Goal: Task Accomplishment & Management: Complete application form

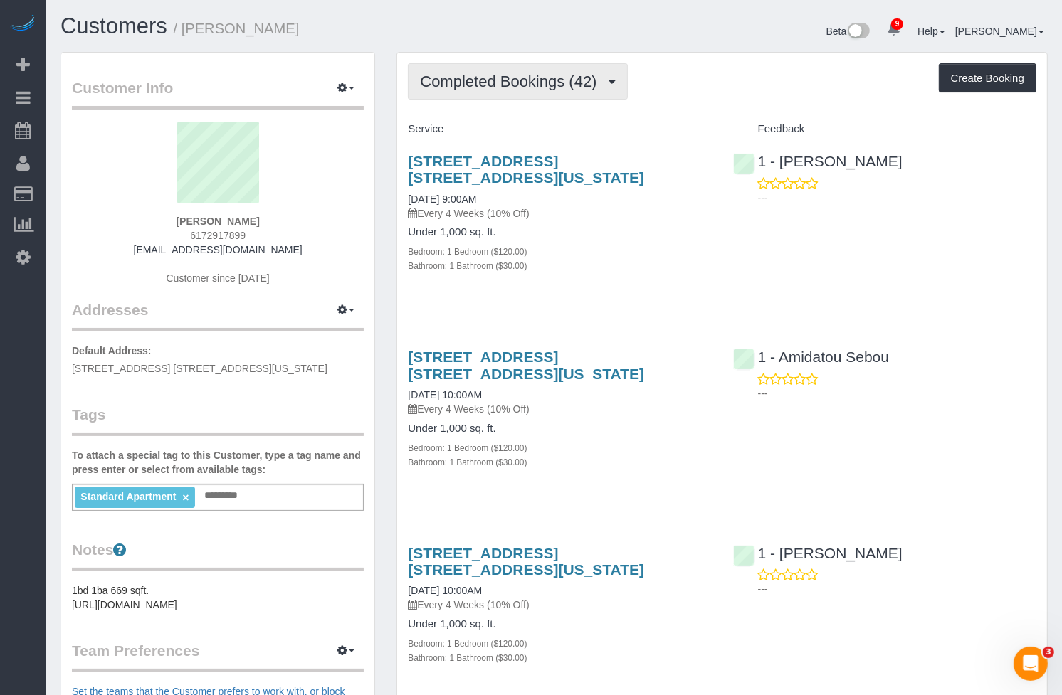
click at [522, 86] on span "Completed Bookings (42)" at bounding box center [512, 82] width 184 height 18
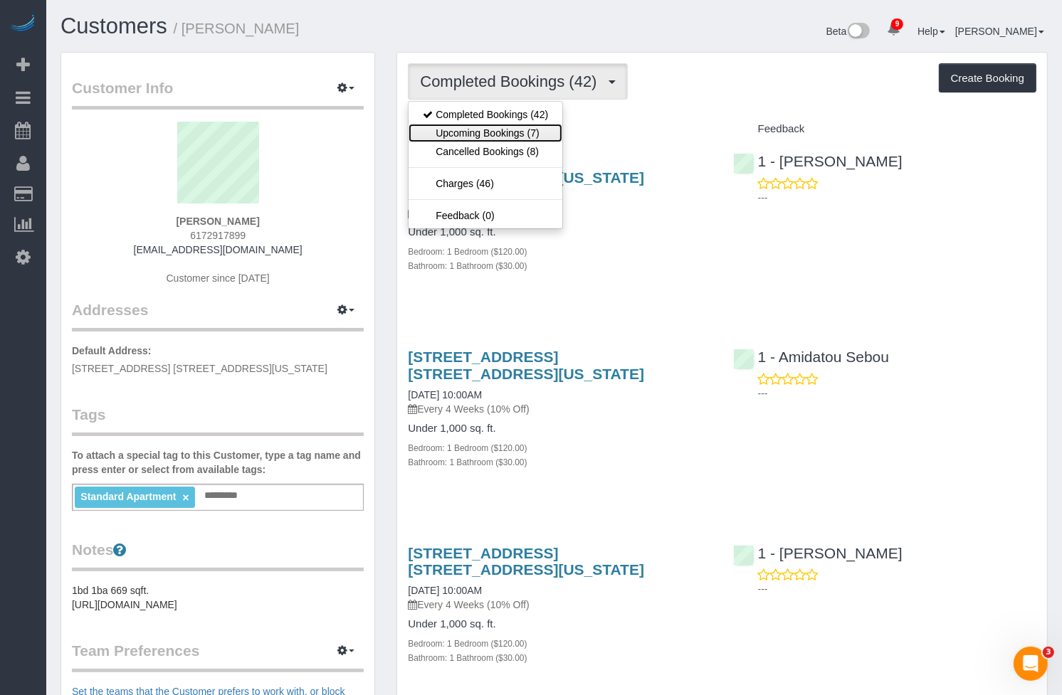
click at [504, 132] on link "Upcoming Bookings (7)" at bounding box center [485, 133] width 154 height 18
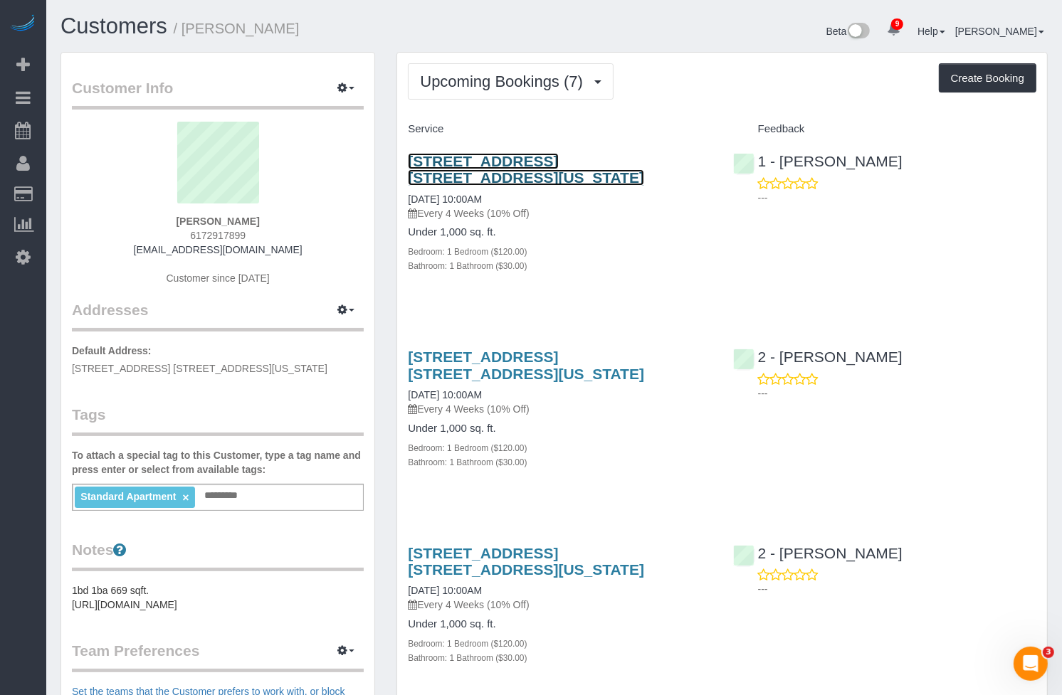
click at [569, 164] on link "71 Broadway, Apt. 17h, New York, NY 10006" at bounding box center [526, 169] width 236 height 33
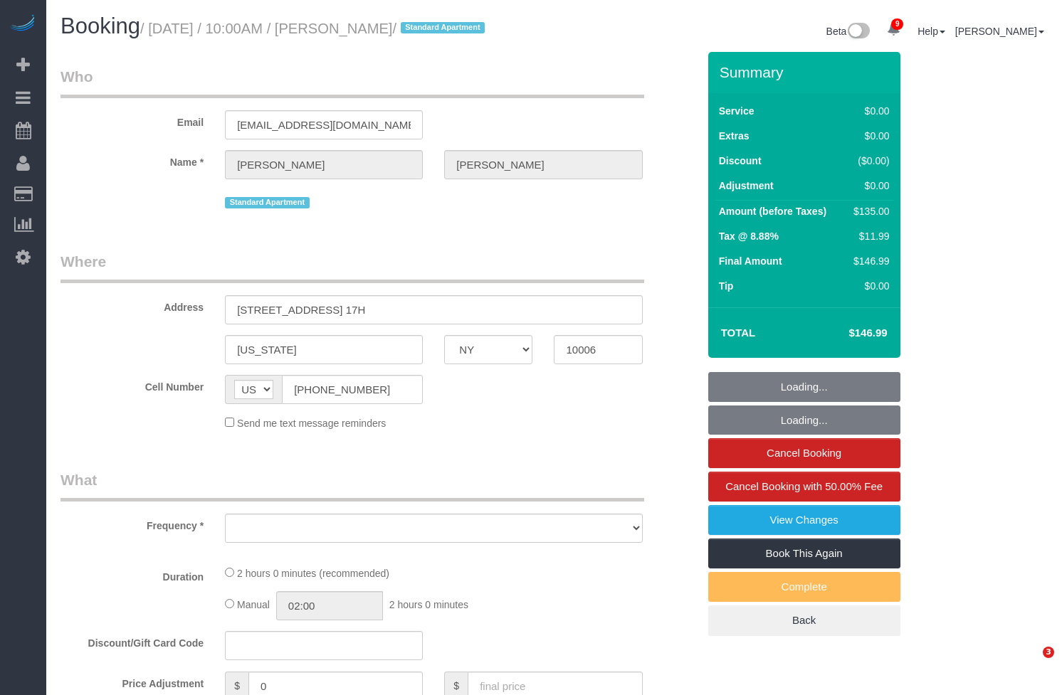
select select "NY"
select select "object:870"
select select "1"
select select "number:89"
select select "number:90"
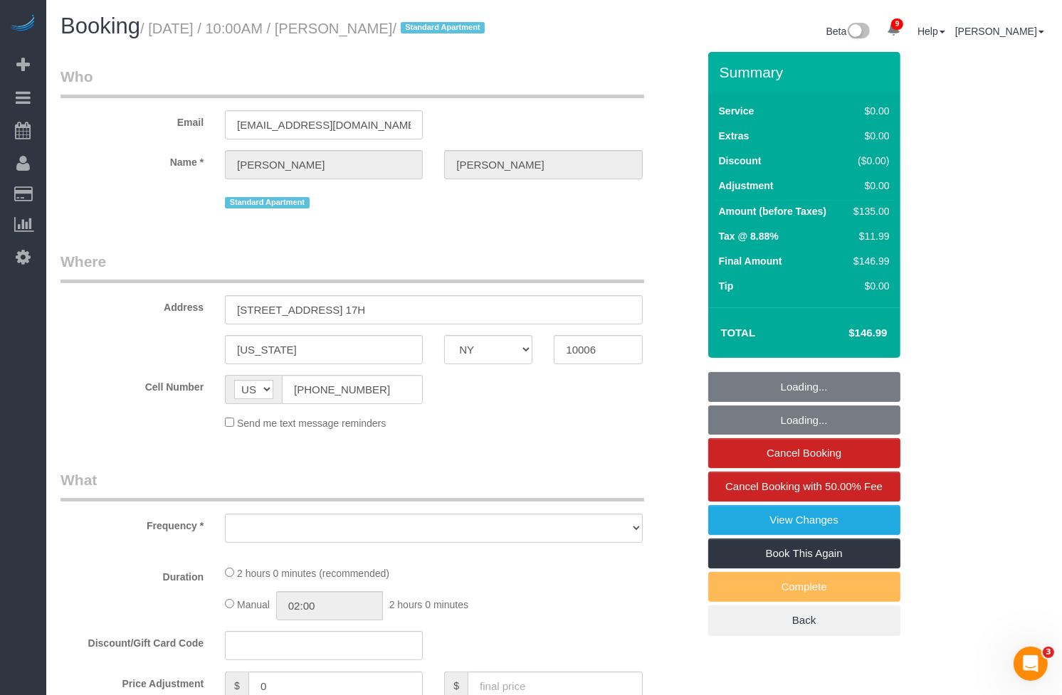
select select "number:15"
select select "number:5"
select select "number:21"
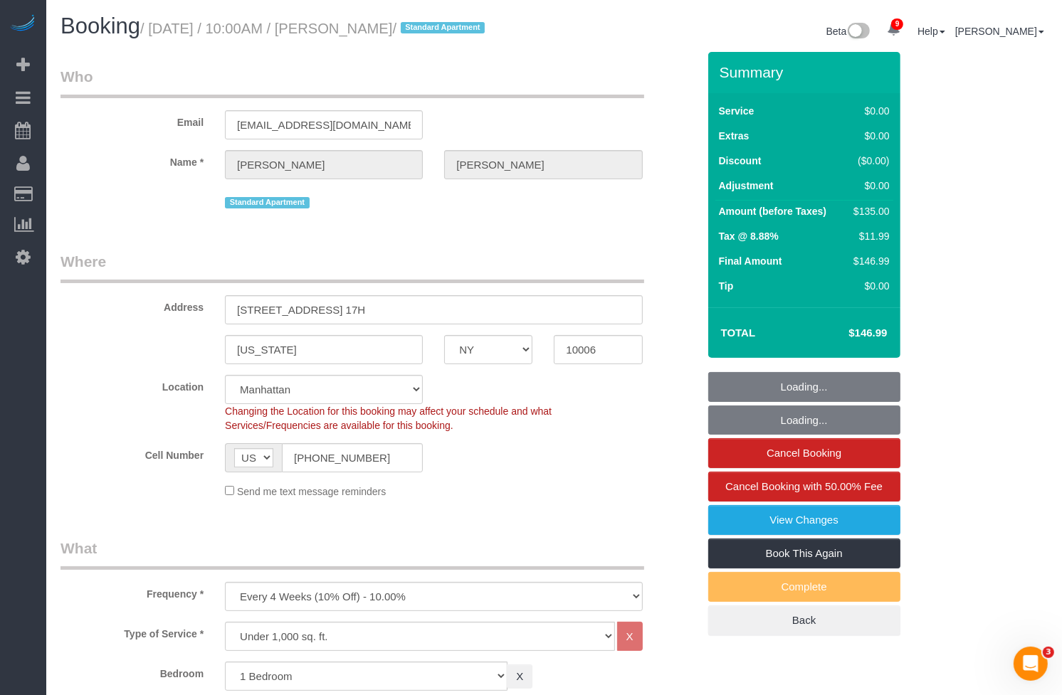
select select "object:973"
select select "string:stripe-pm_1K8o5e4VGloSiKo7dkcXdlWo"
select select "spot1"
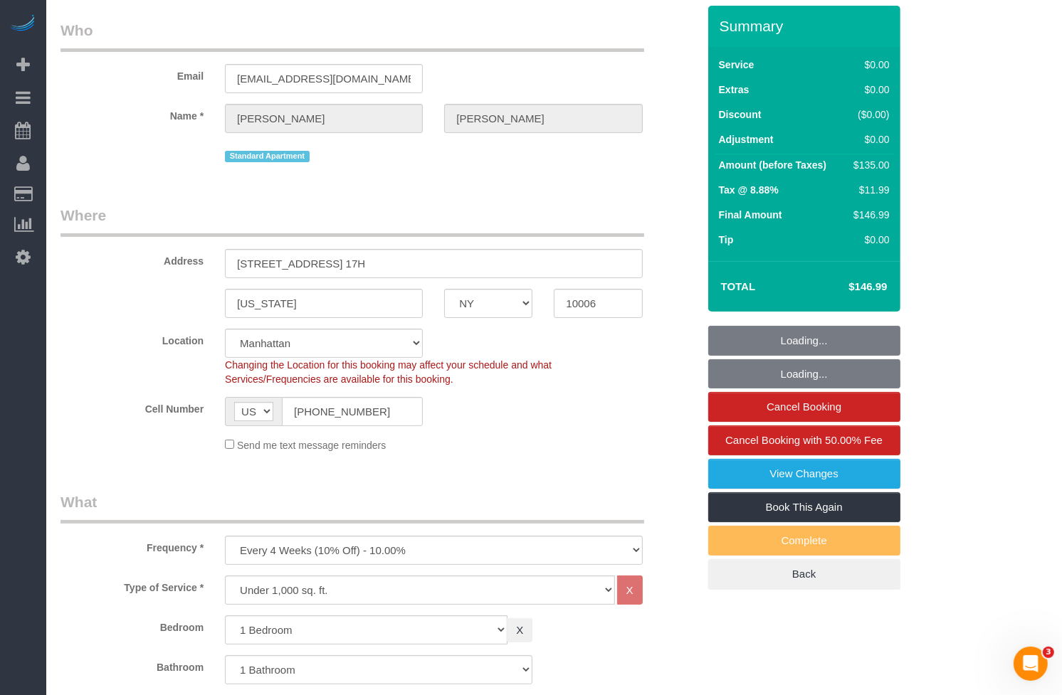
select select "1"
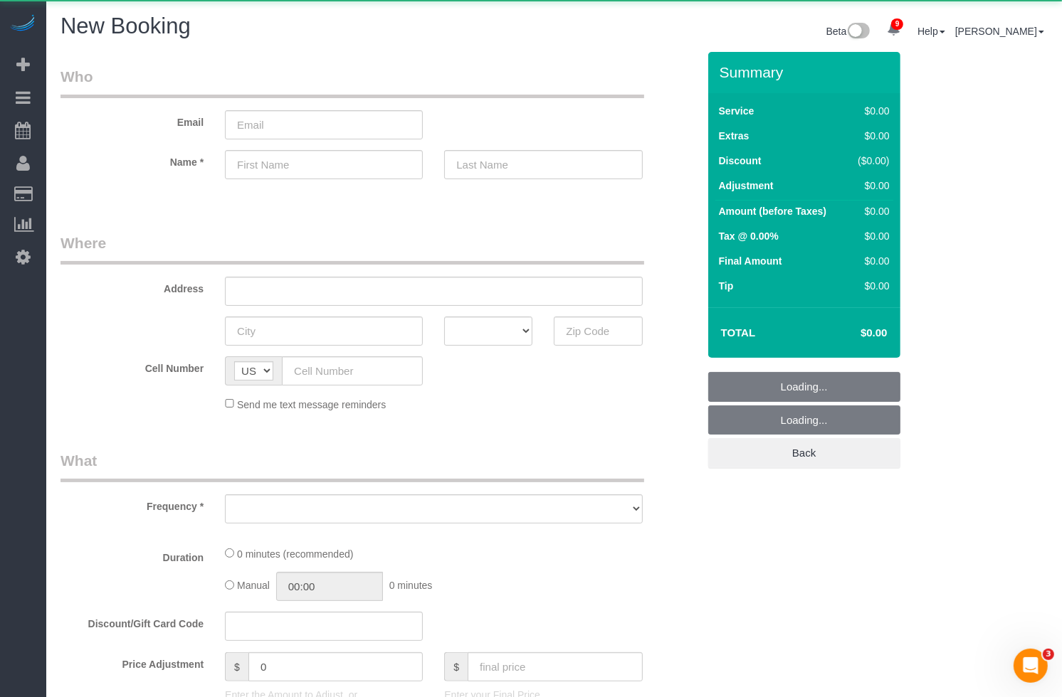
select select "object:1207"
select select "number:89"
select select "number:90"
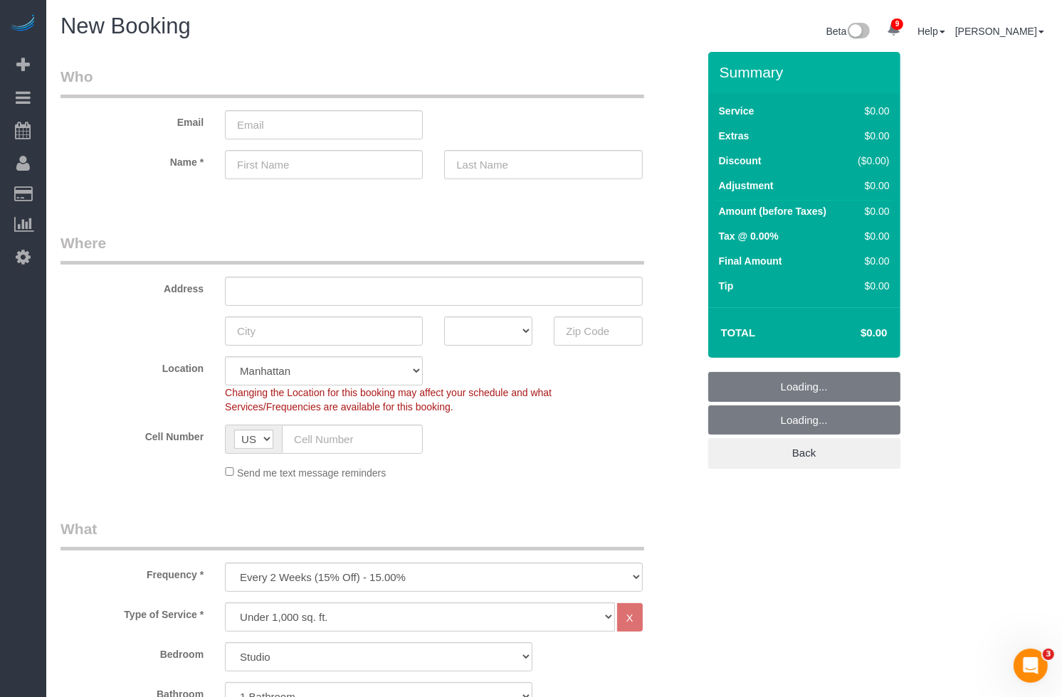
click at [172, 269] on div "Address" at bounding box center [379, 269] width 658 height 73
click at [573, 329] on input "text" at bounding box center [598, 331] width 88 height 29
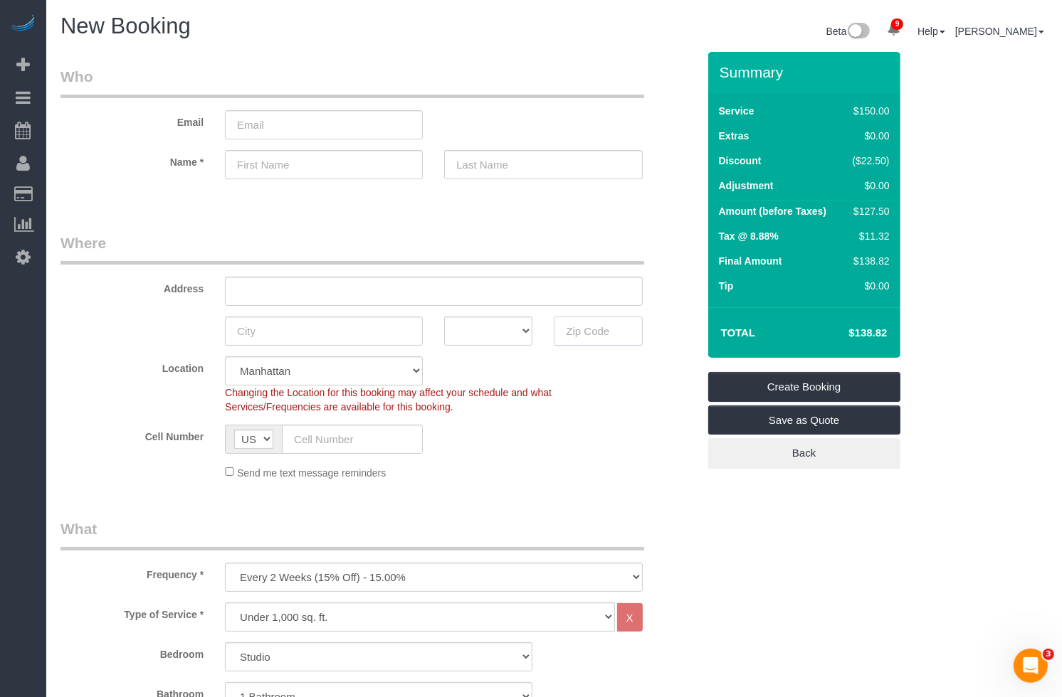
paste input "11101"
type input "11101"
click at [568, 431] on div "Cell Number AF AL DZ AD AO AI AQ AG AR AM AW AU AT AZ BS BH BD BB BY BE BZ BJ B…" at bounding box center [379, 439] width 658 height 29
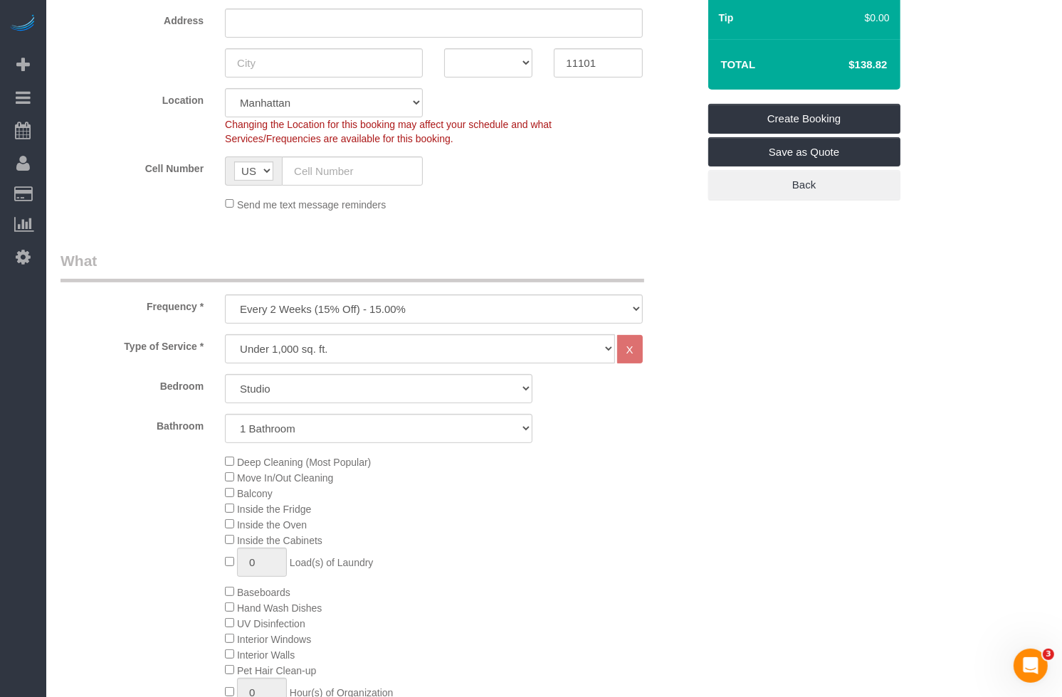
click at [153, 214] on fieldset "Where Address AK AL AR AZ CA CO CT DC DE [GEOGRAPHIC_DATA] [GEOGRAPHIC_DATA] HI…" at bounding box center [378, 93] width 637 height 258
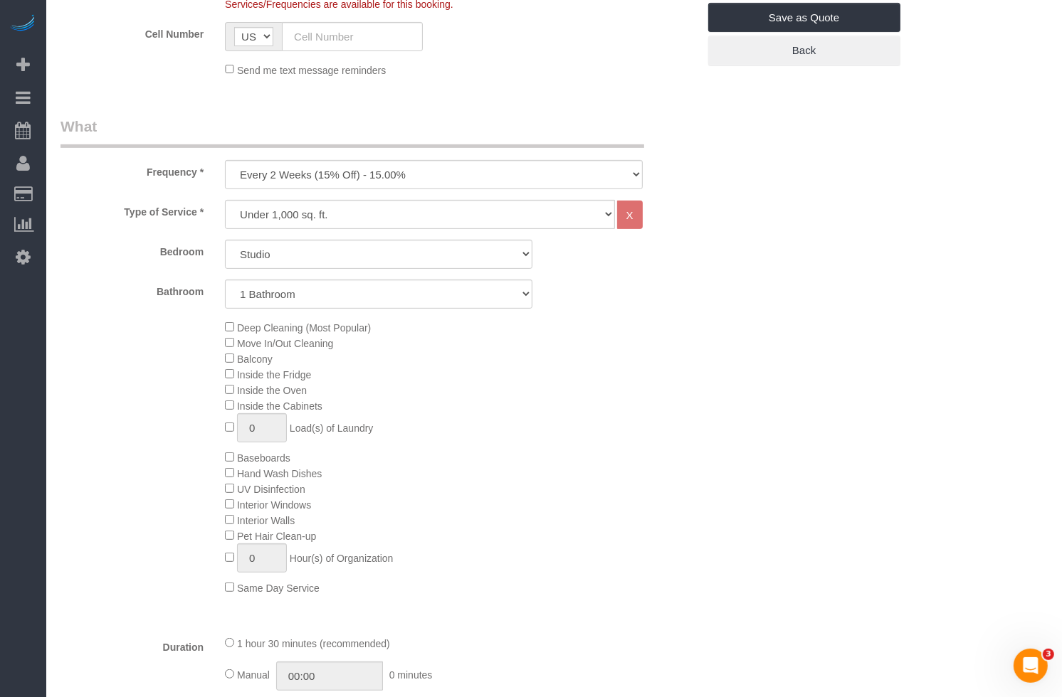
scroll to position [414, 0]
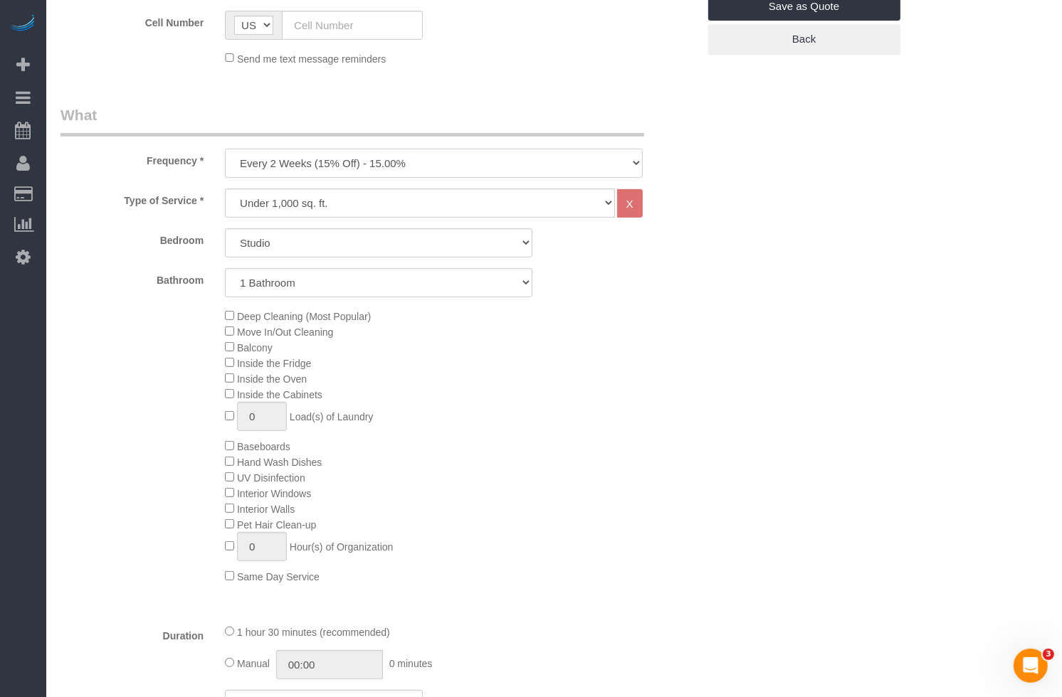
click at [233, 166] on select "One Time Weekly (20% Off) - 20.00% Every 2 Weeks (15% Off) - 15.00% Every 4 Wee…" at bounding box center [433, 163] width 417 height 29
select select "object:1209"
click at [225, 149] on select "One Time Weekly (20% Off) - 20.00% Every 2 Weeks (15% Off) - 15.00% Every 4 Wee…" at bounding box center [433, 163] width 417 height 29
click at [165, 218] on div "Type of Service * Under 1,000 sq. ft. 1,001 - 1,500 sq. ft. 1,500+ sq. ft. Cust…" at bounding box center [378, 401] width 637 height 424
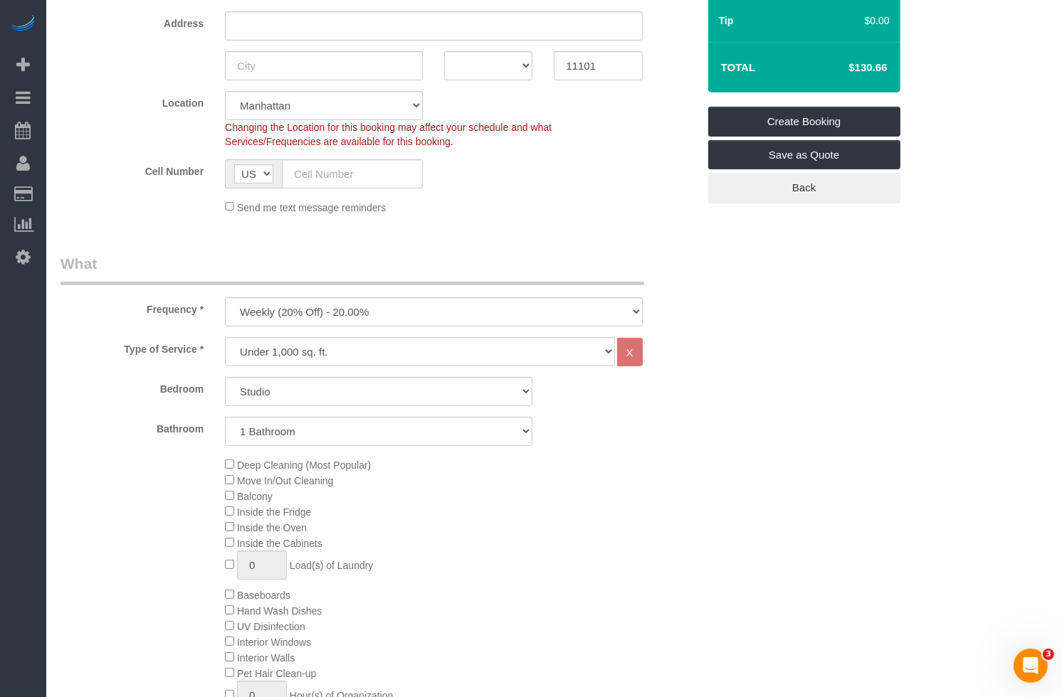
scroll to position [221, 0]
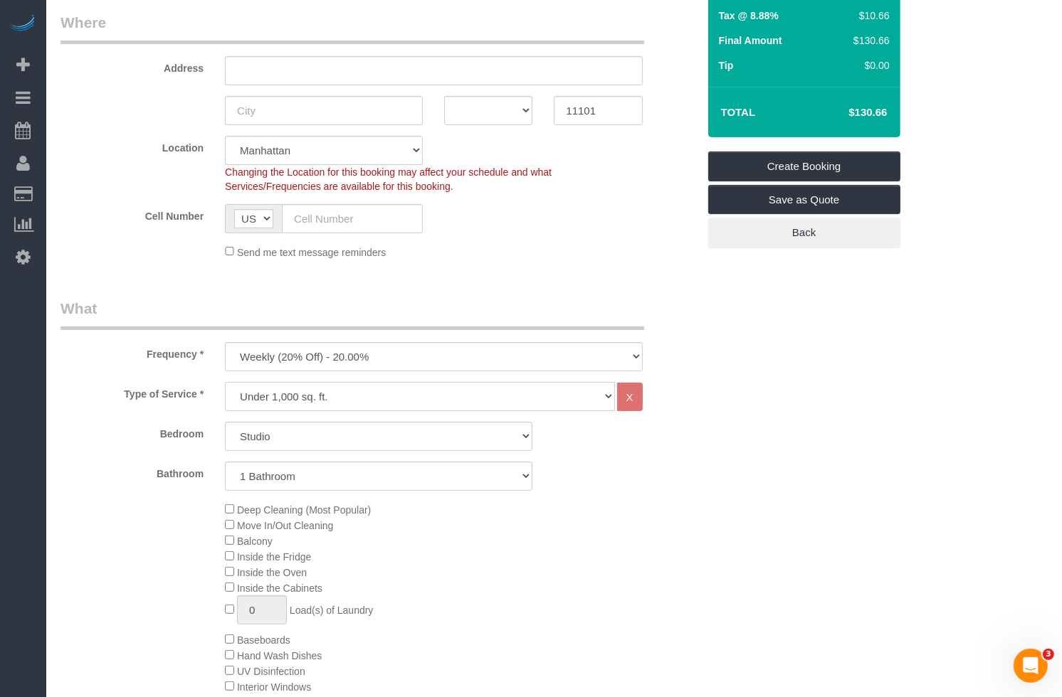
click at [372, 387] on select "Under 1,000 sq. ft. 1,001 - 1,500 sq. ft. 1,500+ sq. ft. Custom Cleaning Office…" at bounding box center [419, 396] width 389 height 29
click at [225, 382] on select "Under 1,000 sq. ft. 1,001 - 1,500 sq. ft. 1,500+ sq. ft. Custom Cleaning Office…" at bounding box center [419, 396] width 389 height 29
click at [273, 438] on select "Studio 1 Bedroom 2 Bedrooms 3 Bedrooms" at bounding box center [378, 436] width 307 height 29
click at [287, 454] on div "Bedroom Studio 1 Bedroom 2 Bedrooms 3 Bedrooms Bathroom 1 Bathroom 2 Bathrooms" at bounding box center [378, 456] width 637 height 69
click at [289, 441] on select "Studio 1 Bedroom 2 Bedrooms 3 Bedrooms" at bounding box center [378, 436] width 307 height 29
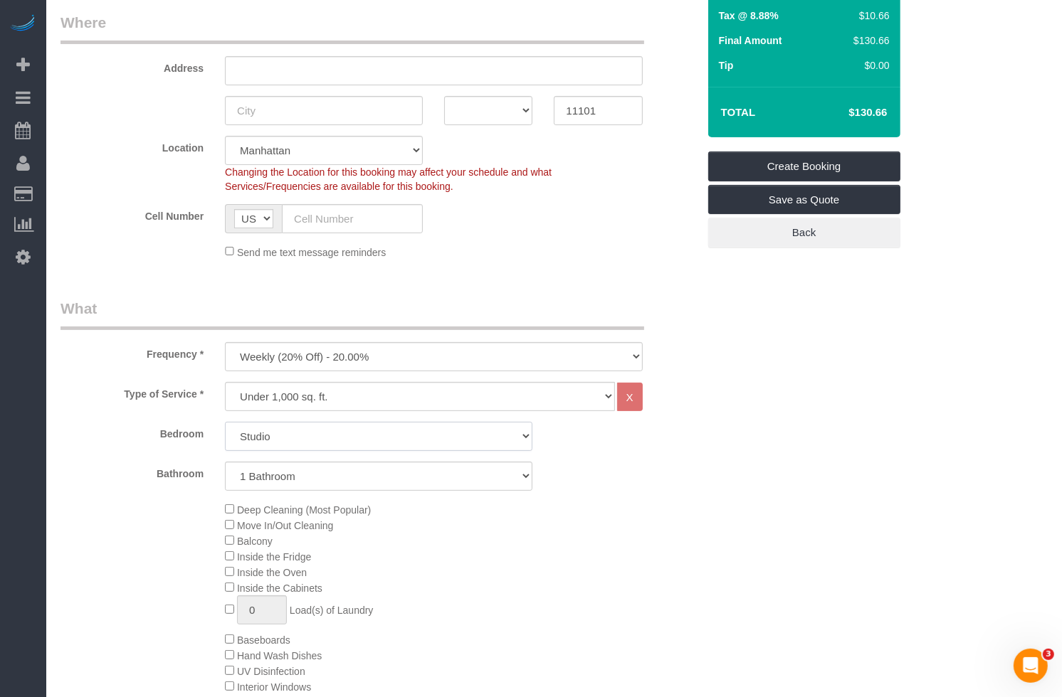
select select "2"
click at [225, 422] on select "Studio 1 Bedroom 2 Bedrooms 3 Bedrooms" at bounding box center [378, 436] width 307 height 29
click at [285, 475] on select "1 Bathroom 2 Bathrooms" at bounding box center [378, 476] width 307 height 29
click at [225, 462] on select "1 Bathroom 2 Bathrooms" at bounding box center [378, 476] width 307 height 29
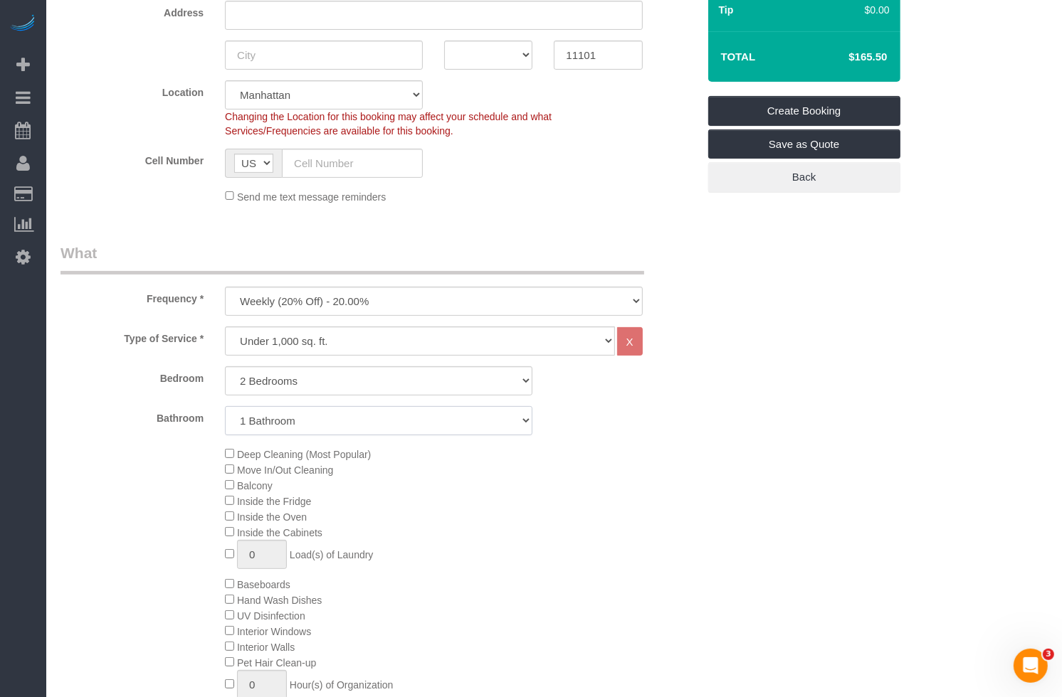
scroll to position [283, 0]
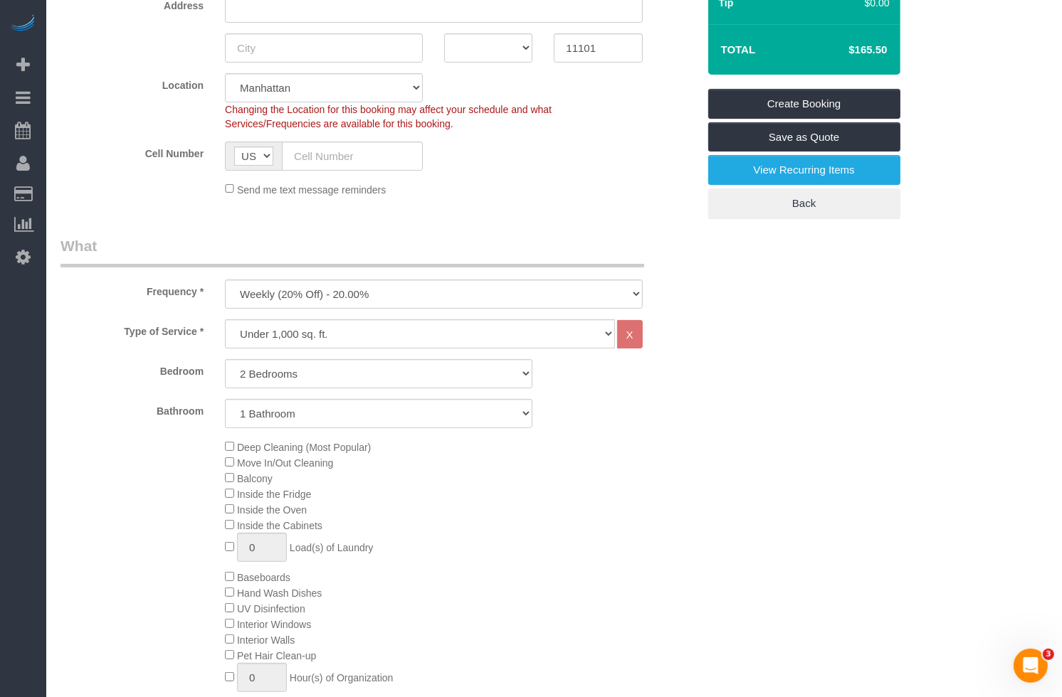
click at [187, 522] on div "Deep Cleaning (Most Popular) Move In/Out Cleaning Balcony Inside the Fridge Ins…" at bounding box center [379, 577] width 658 height 276
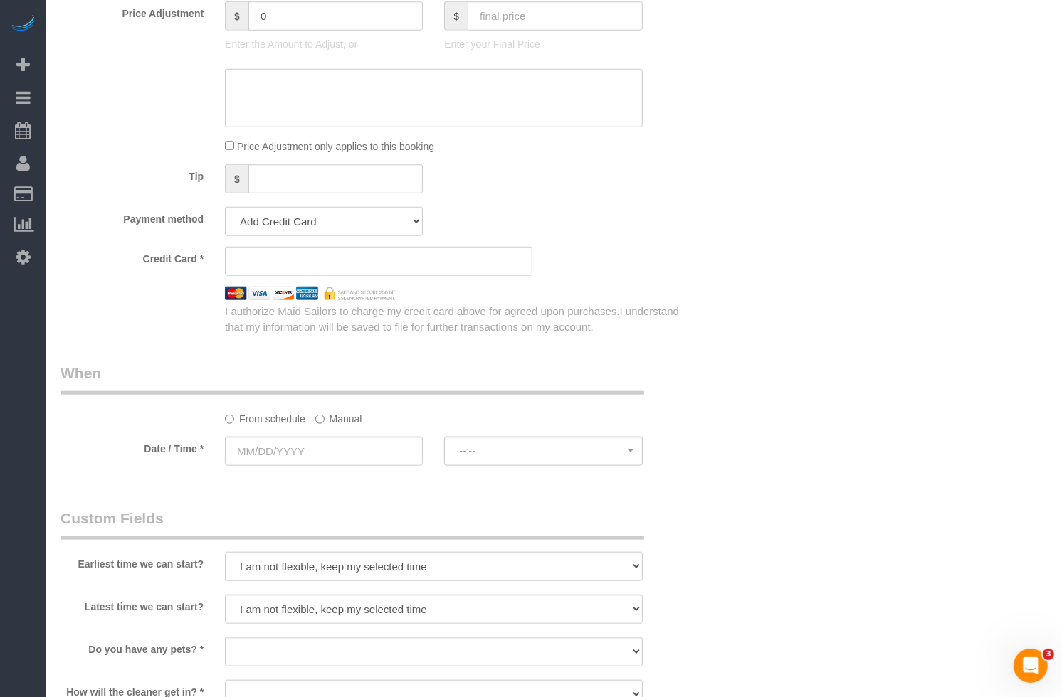
scroll to position [1194, 0]
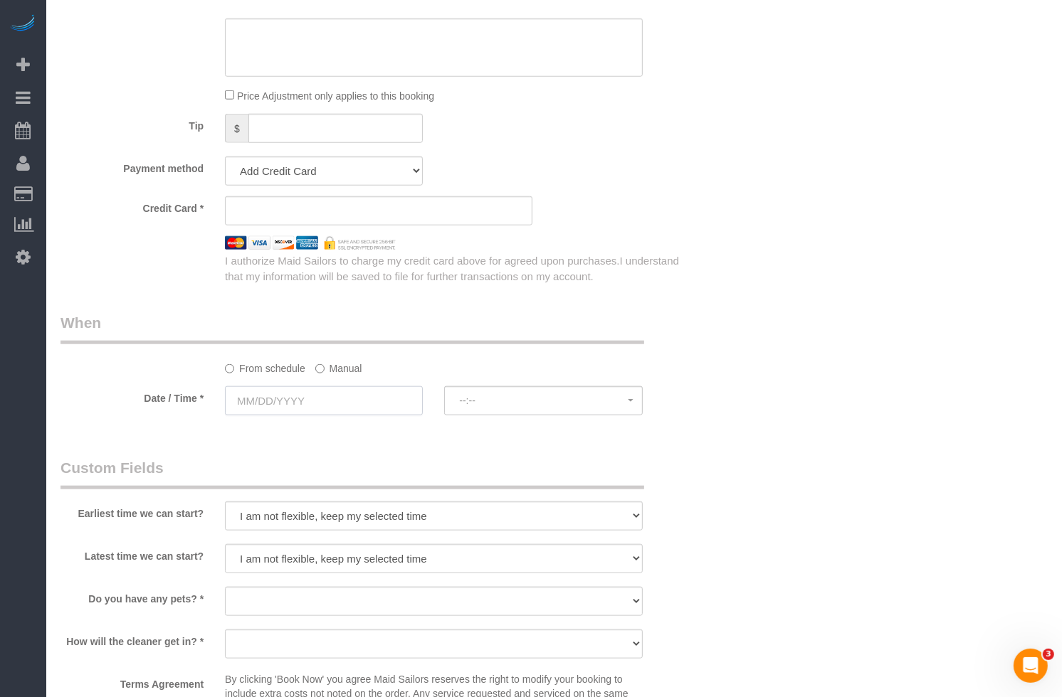
click at [247, 407] on input "text" at bounding box center [324, 400] width 198 height 29
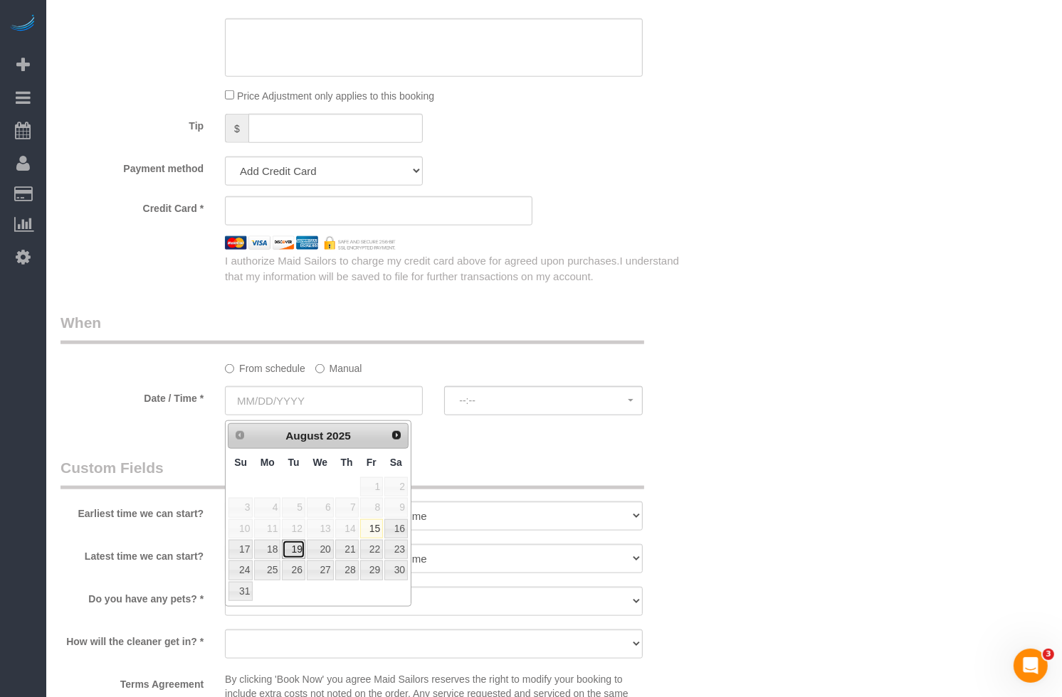
click at [298, 555] on link "19" at bounding box center [293, 549] width 23 height 19
type input "[DATE]"
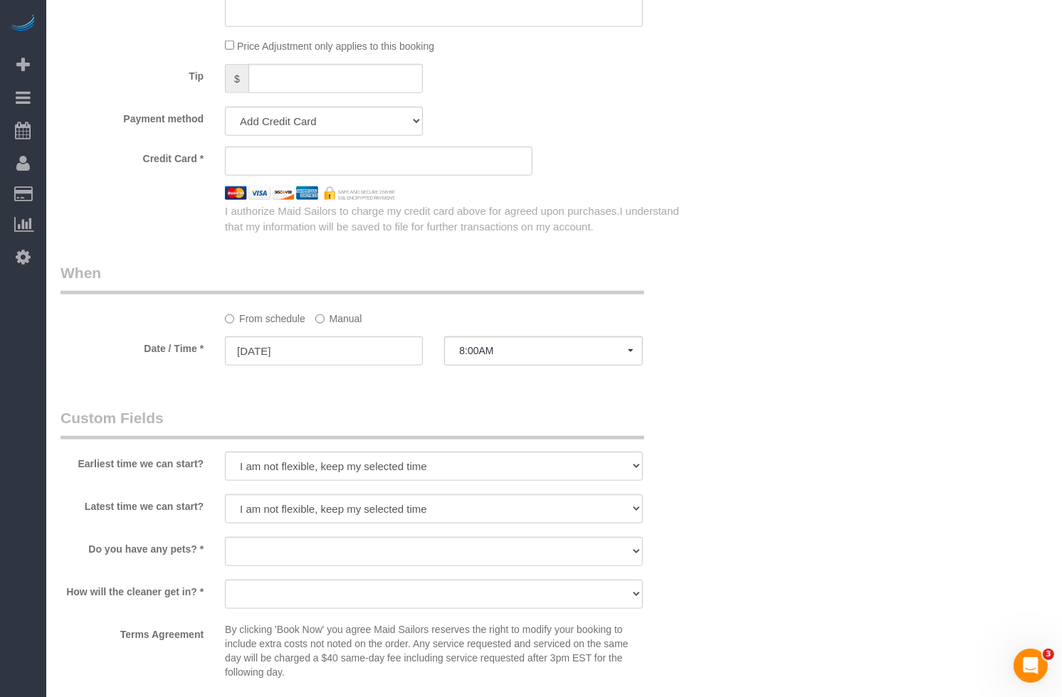
scroll to position [1248, 0]
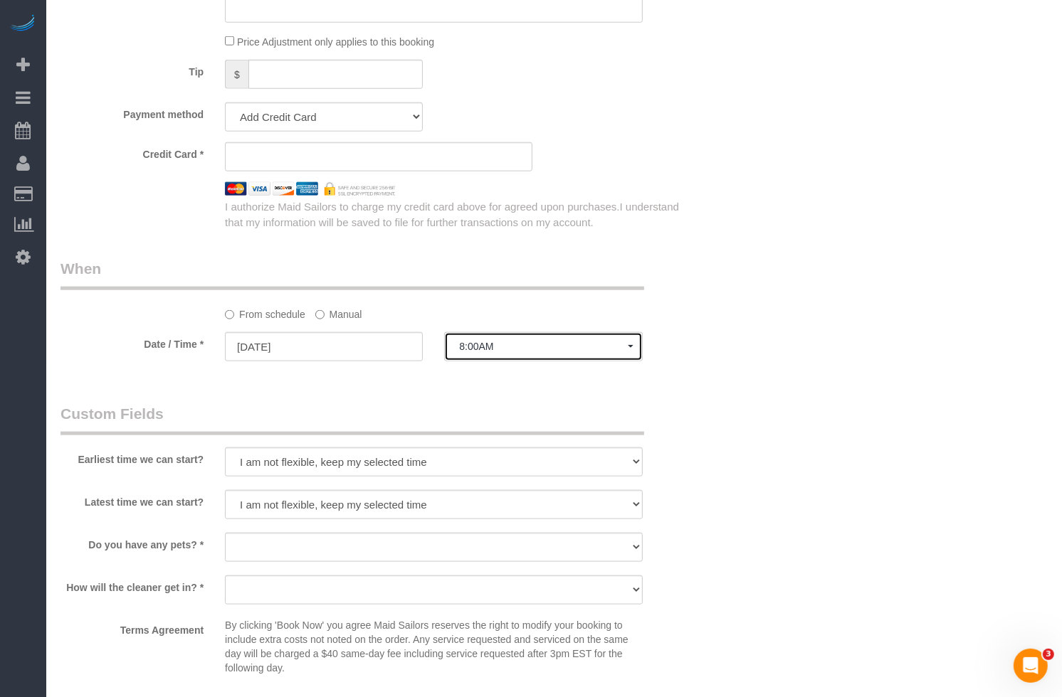
click at [591, 349] on span "8:00AM" at bounding box center [543, 346] width 168 height 11
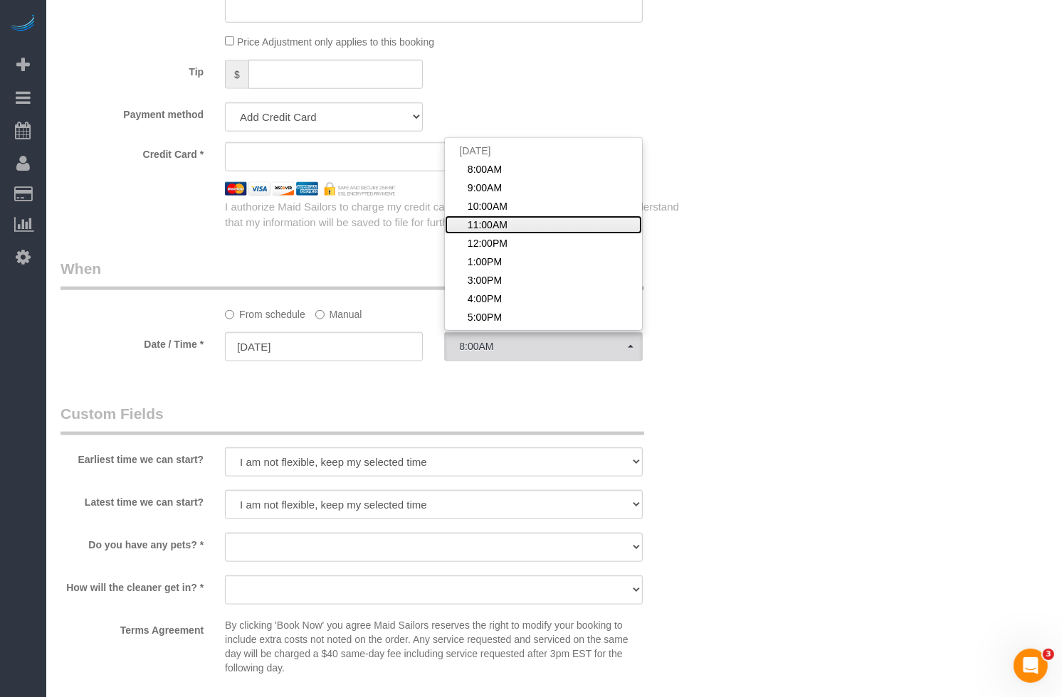
click at [512, 221] on link "11:00AM" at bounding box center [543, 225] width 196 height 18
select select "spot4"
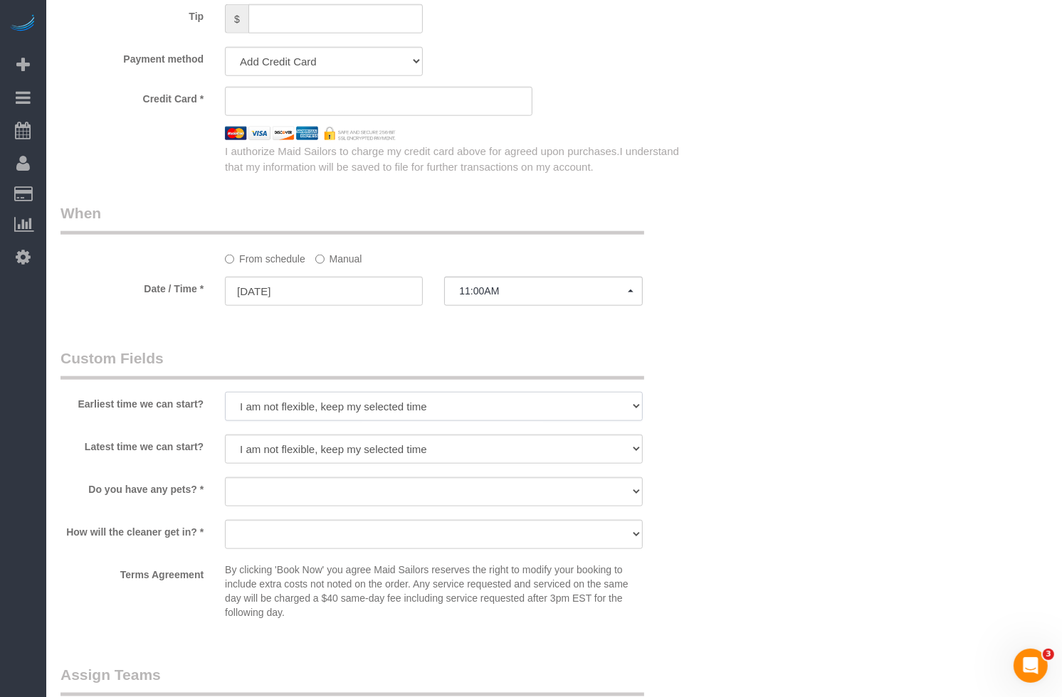
click at [252, 406] on select "I am not flexible, keep my selected time 8:00 AM 9:00 AM 10:00 AM 11:00 AM 12:0…" at bounding box center [433, 406] width 417 height 29
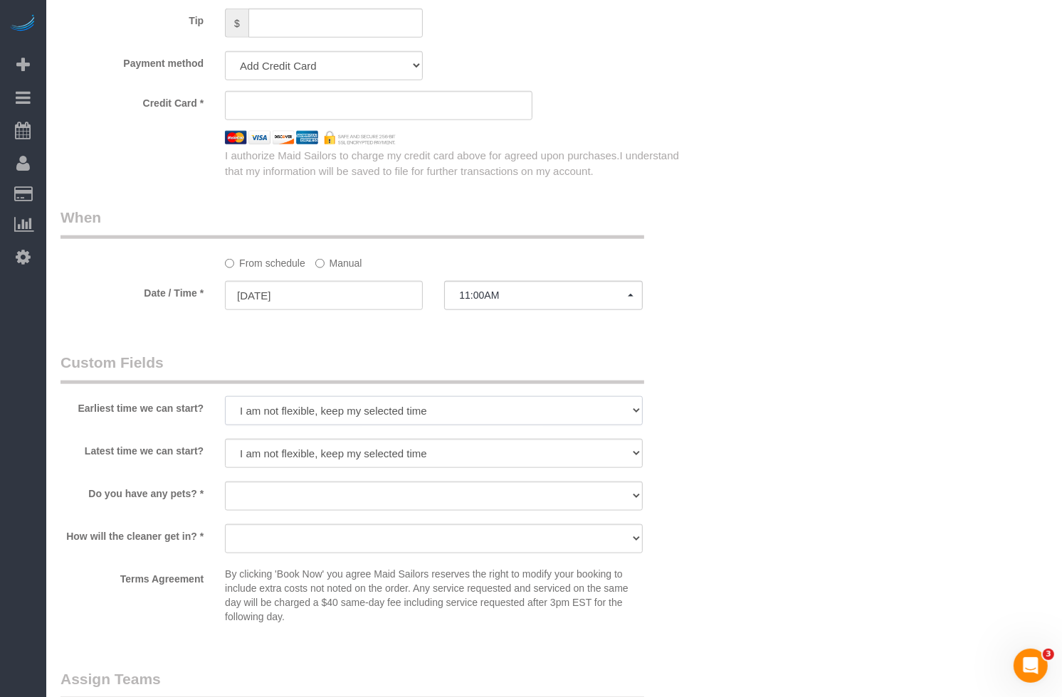
scroll to position [1298, 0]
select select "number:59"
click at [225, 402] on select "I am not flexible, keep my selected time 8:00 AM 9:00 AM 10:00 AM 11:00 AM 12:0…" at bounding box center [433, 412] width 417 height 29
click at [316, 465] on select "I am not flexible, keep my selected time 8:00 AM 9:00 AM 10:00 AM 11:00 AM 12:0…" at bounding box center [433, 454] width 417 height 29
select select "number:73"
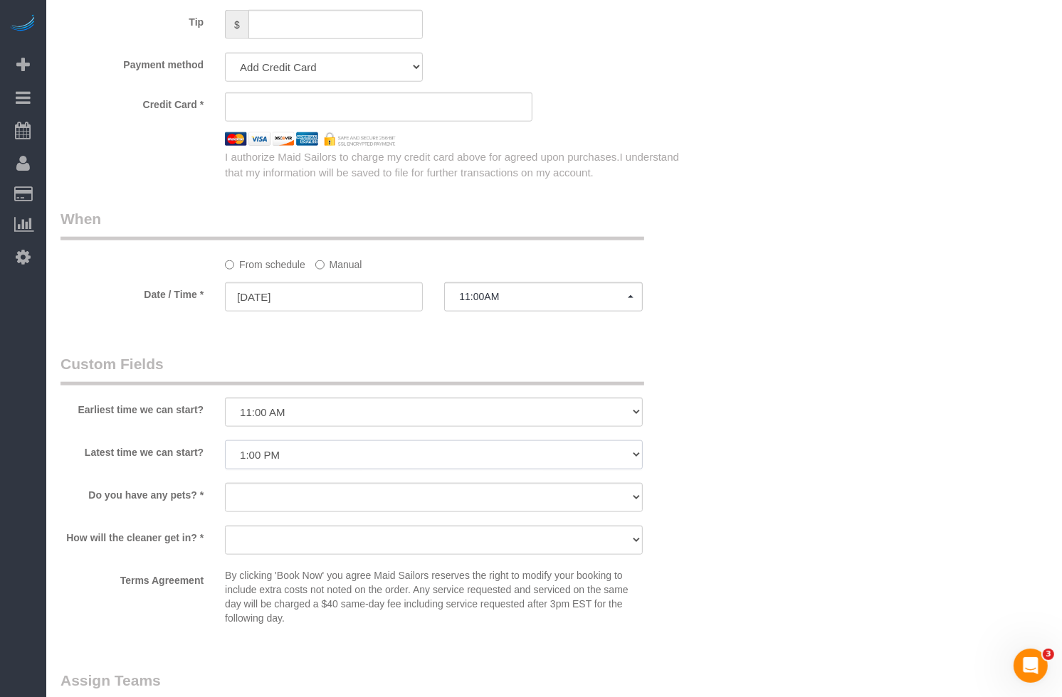
click at [225, 445] on select "I am not flexible, keep my selected time 8:00 AM 9:00 AM 10:00 AM 11:00 AM 12:0…" at bounding box center [433, 454] width 417 height 29
click at [315, 487] on select "Dog Cat None" at bounding box center [433, 497] width 417 height 29
select select "number:15"
click at [225, 487] on select "Dog Cat None" at bounding box center [433, 497] width 417 height 29
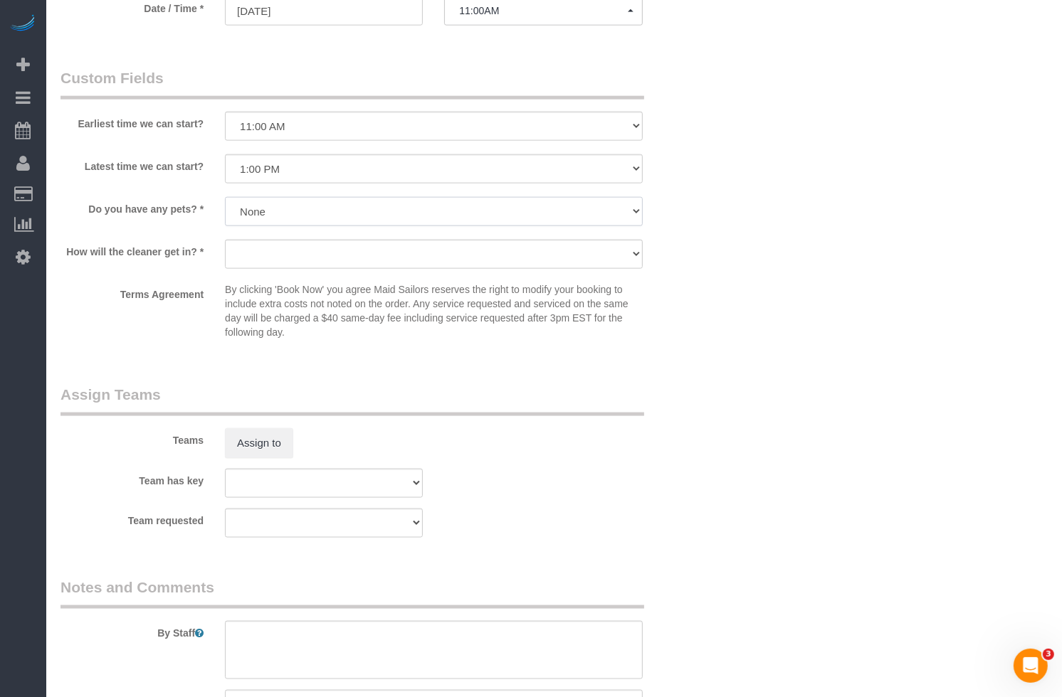
scroll to position [1584, 0]
click at [311, 263] on select "We'll let you in. Doorman/Front Desk has the key. Other (Provide details)" at bounding box center [433, 253] width 417 height 29
select select "number:5"
click at [225, 243] on select "We'll let you in. Doorman/Front Desk has the key. Other (Provide details)" at bounding box center [433, 253] width 417 height 29
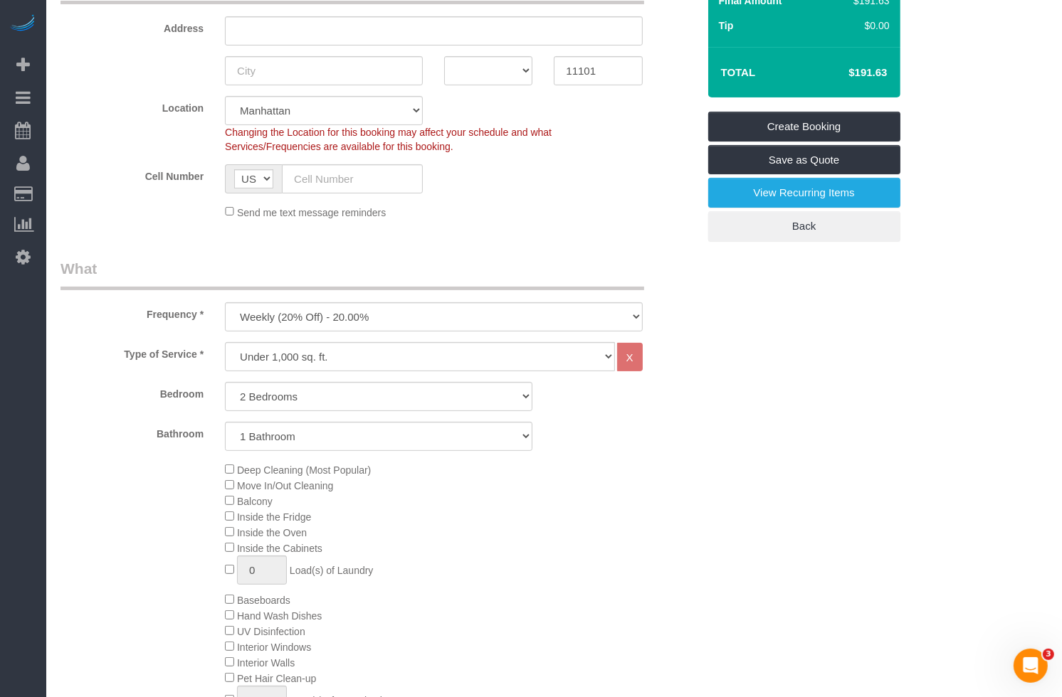
scroll to position [331, 0]
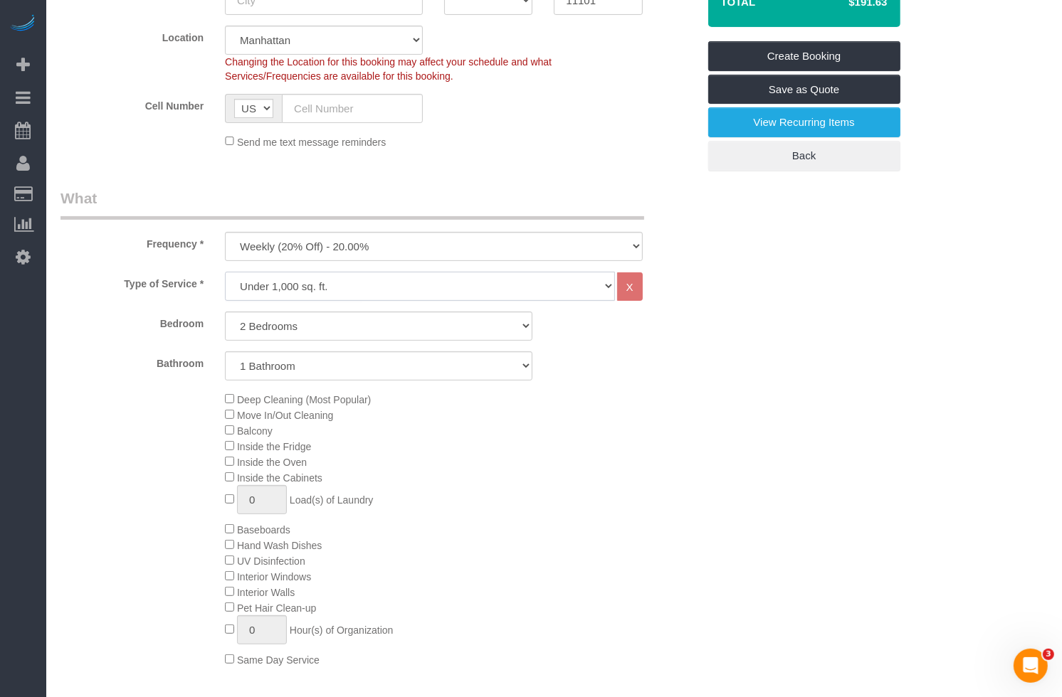
click at [273, 284] on select "Under 1,000 sq. ft. 1,001 - 1,500 sq. ft. 1,500+ sq. ft. Custom Cleaning Office…" at bounding box center [419, 286] width 389 height 29
select select "213"
click at [225, 272] on select "Under 1,000 sq. ft. 1,001 - 1,500 sq. ft. 1,500+ sq. ft. Custom Cleaning Office…" at bounding box center [419, 286] width 389 height 29
select select "1"
select select "120"
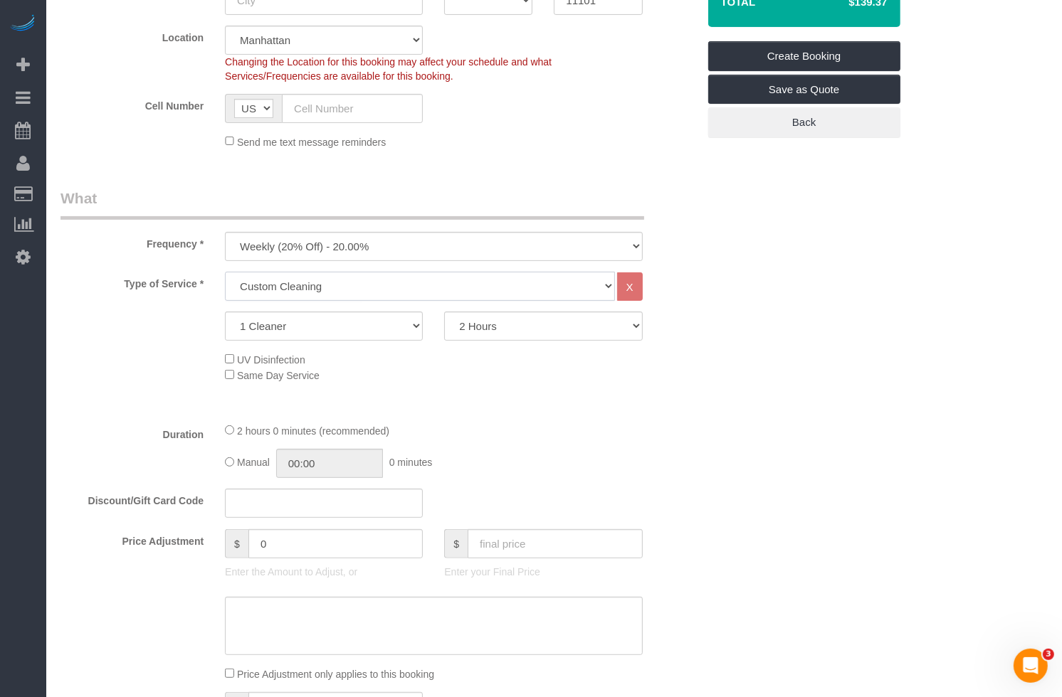
select select "spot62"
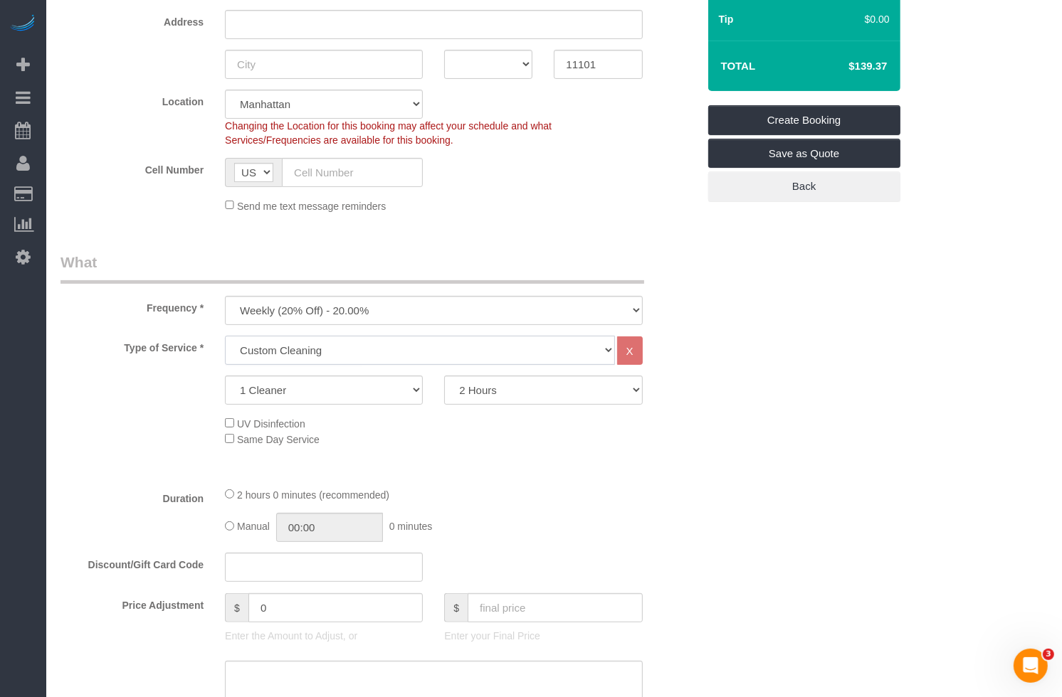
scroll to position [283, 0]
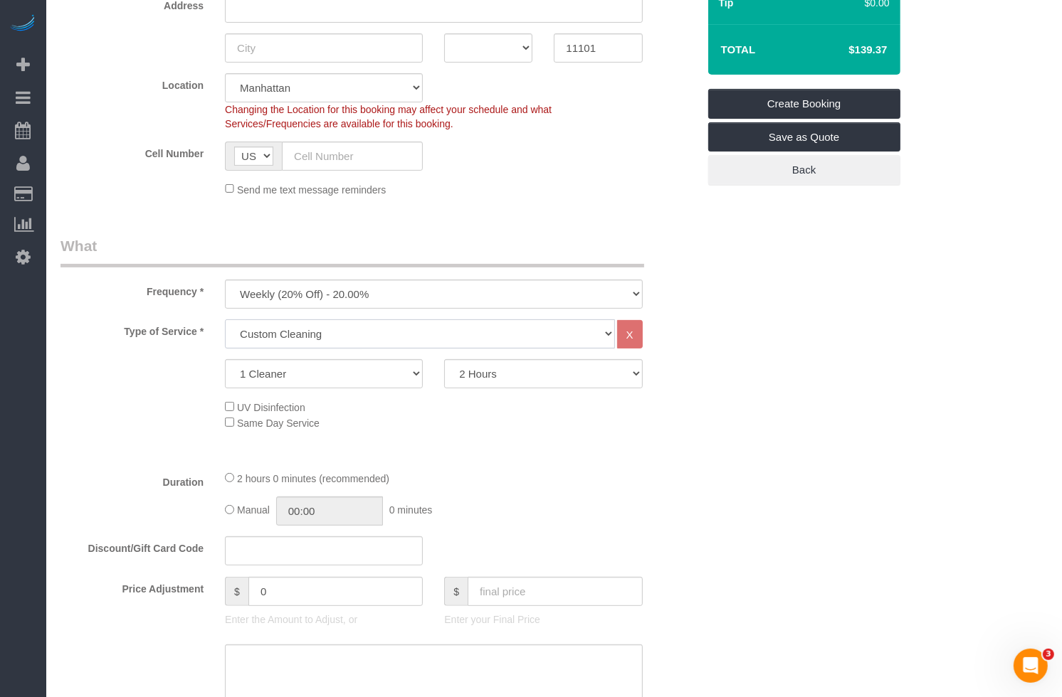
click at [333, 335] on select "Under 1,000 sq. ft. 1,001 - 1,500 sq. ft. 1,500+ sq. ft. Custom Cleaning Office…" at bounding box center [419, 333] width 389 height 29
click at [328, 335] on select "Under 1,000 sq. ft. 1,001 - 1,500 sq. ft. 1,500+ sq. ft. Custom Cleaning Office…" at bounding box center [419, 333] width 389 height 29
click at [225, 319] on select "Under 1,000 sq. ft. 1,001 - 1,500 sq. ft. 1,500+ sq. ft. Custom Cleaning Office…" at bounding box center [419, 333] width 389 height 29
click at [305, 333] on select "Under 1,000 sq. ft. 1,001 - 1,500 sq. ft. 1,500+ sq. ft. Custom Cleaning Office…" at bounding box center [419, 333] width 389 height 29
click at [225, 319] on select "Under 1,000 sq. ft. 1,001 - 1,500 sq. ft. 1,500+ sq. ft. Custom Cleaning Office…" at bounding box center [419, 333] width 389 height 29
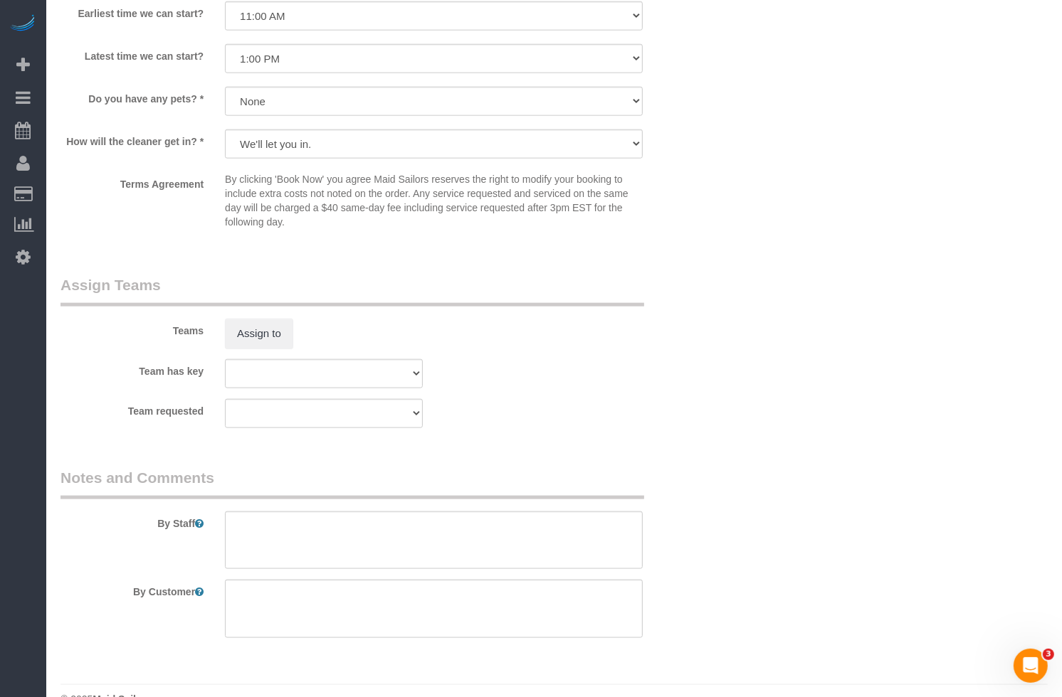
scroll to position [1439, 0]
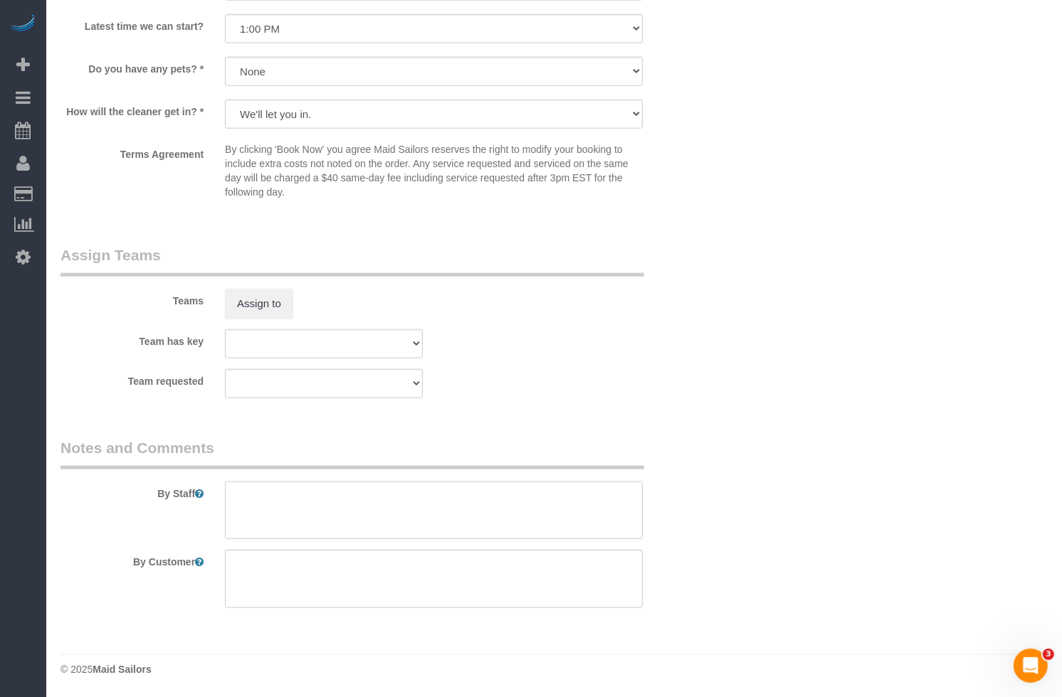
click at [295, 499] on textarea at bounding box center [433, 511] width 417 height 58
click at [321, 576] on textarea at bounding box center [433, 579] width 417 height 58
type textarea "Cmr would like inside the oven to be cleaned every"
drag, startPoint x: 449, startPoint y: 571, endPoint x: 228, endPoint y: 562, distance: 221.5
click at [228, 563] on textarea at bounding box center [433, 579] width 417 height 58
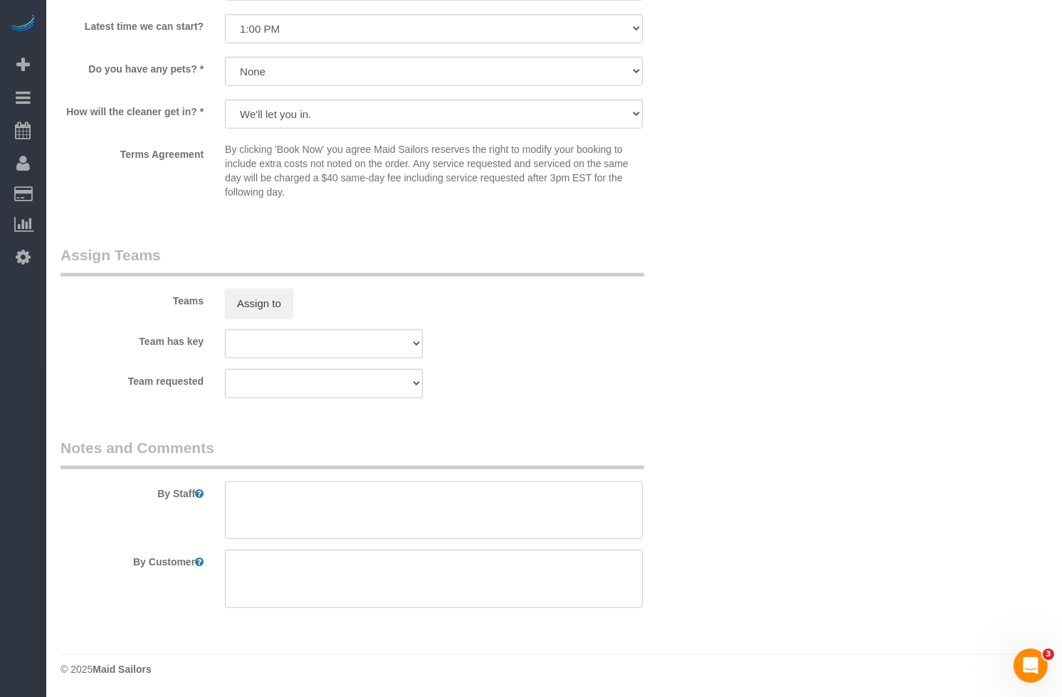
click at [285, 512] on textarea at bounding box center [433, 511] width 417 height 58
paste textarea "Cmr would like inside the oven to be cleaned every"
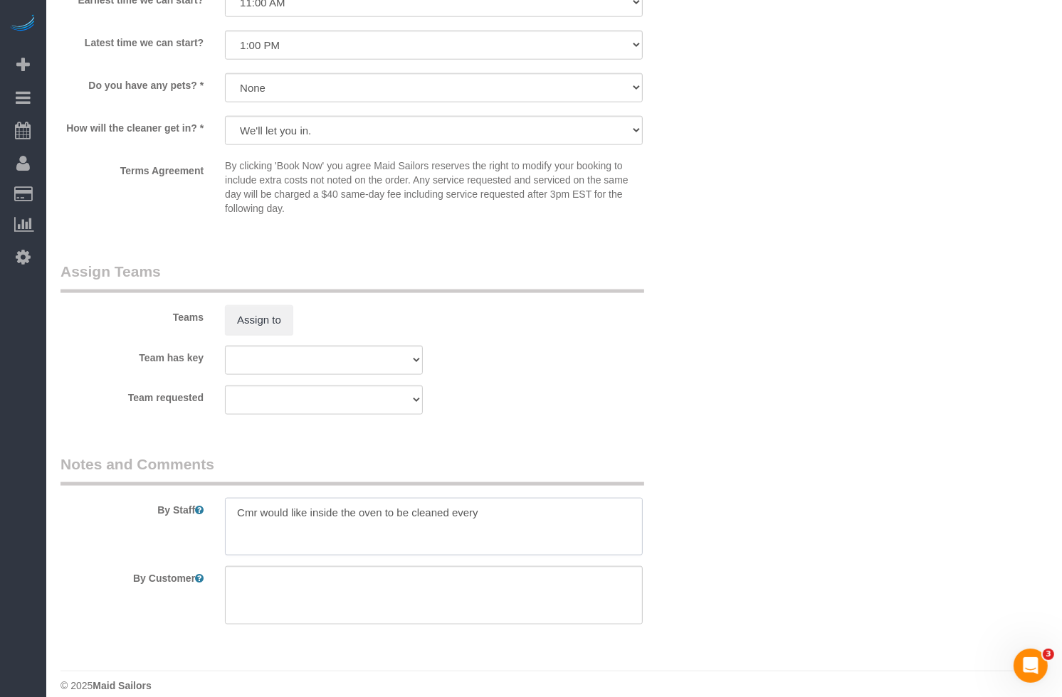
scroll to position [1421, 0]
click at [268, 522] on textarea at bounding box center [433, 529] width 417 height 58
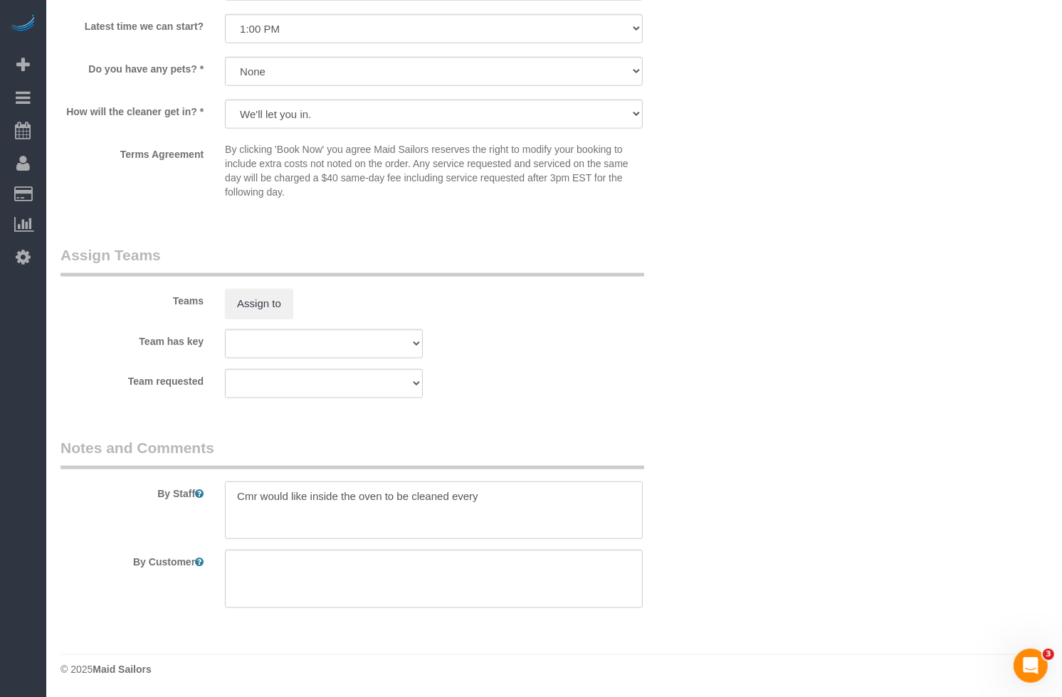
click at [258, 494] on textarea at bounding box center [433, 511] width 417 height 58
click at [510, 494] on textarea at bounding box center [433, 511] width 417 height 58
click at [495, 493] on textarea at bounding box center [433, 511] width 417 height 58
click at [581, 497] on textarea at bounding box center [433, 511] width 417 height 58
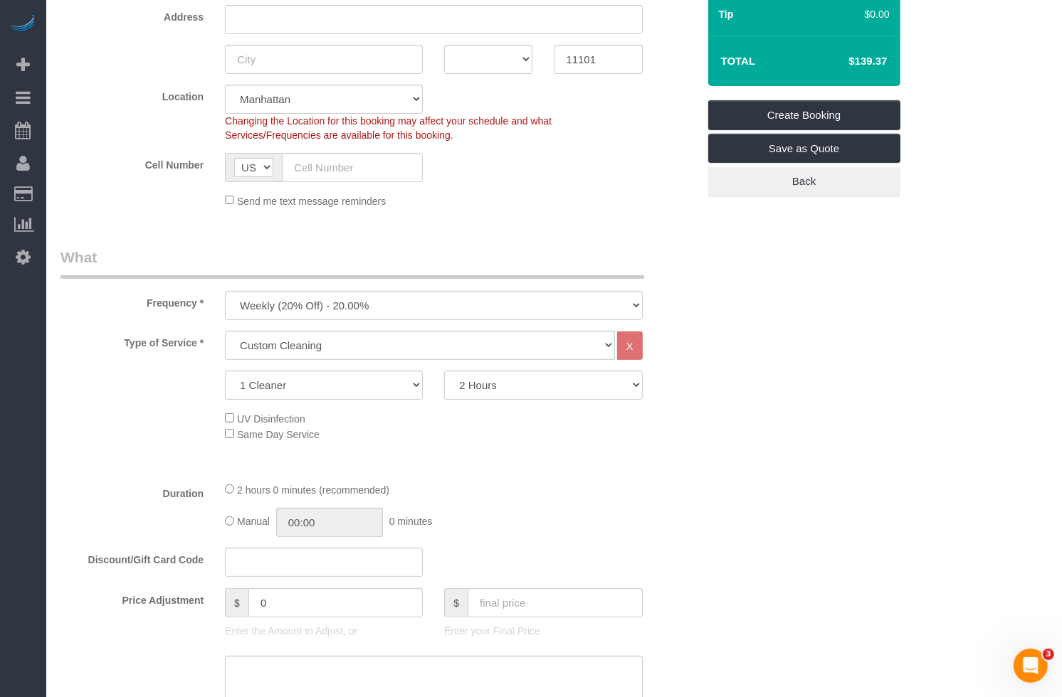
scroll to position [279, 0]
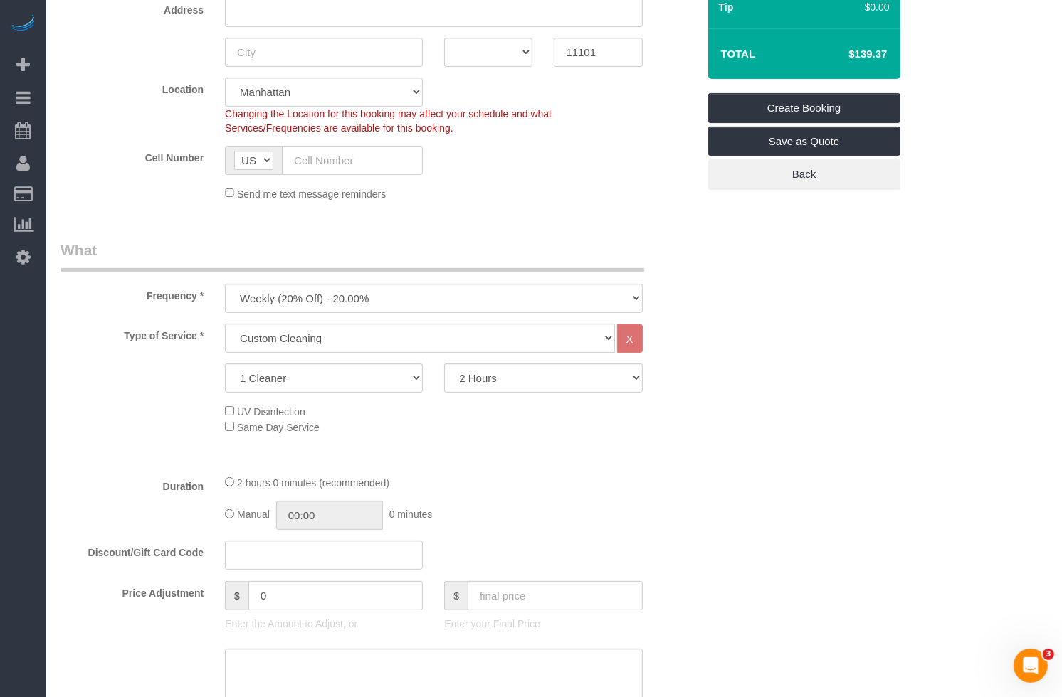
type textarea "Client would like inside the oven to be cleaned every other week."
click at [360, 381] on select "1 Cleaner 2 Cleaners 3 Cleaners 4 Cleaners 5 Cleaners" at bounding box center [324, 378] width 198 height 29
click at [528, 375] on select "2 Hours 2.5 Hours 3 Hours 3.5 Hours 4 Hours 4.5 Hours 5 Hours 5.5 Hours 6 Hours…" at bounding box center [543, 378] width 198 height 29
select select "180"
click at [444, 364] on select "2 Hours 2.5 Hours 3 Hours 3.5 Hours 4 Hours 4.5 Hours 5 Hours 5.5 Hours 6 Hours…" at bounding box center [543, 378] width 198 height 29
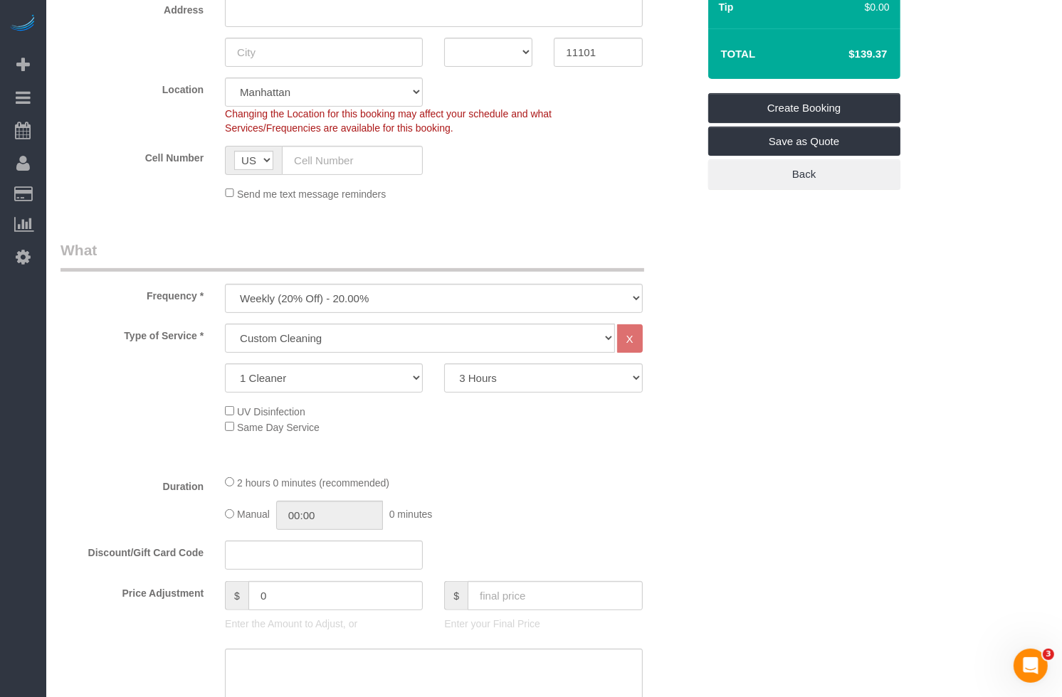
click at [647, 469] on fieldset "What Frequency * One Time Weekly (20% Off) - 20.00% Every 2 Weeks (15% Off) - 1…" at bounding box center [378, 577] width 637 height 674
click at [518, 382] on select "2 Hours 2.5 Hours 3 Hours 3.5 Hours 4 Hours 4.5 Hours 5 Hours 5.5 Hours 6 Hours…" at bounding box center [543, 378] width 198 height 29
select select "spot120"
click at [444, 364] on select "2 Hours 2.5 Hours 3 Hours 3.5 Hours 4 Hours 4.5 Hours 5 Hours 5.5 Hours 6 Hours…" at bounding box center [543, 378] width 198 height 29
click at [125, 324] on label "Type of Service *" at bounding box center [132, 333] width 164 height 19
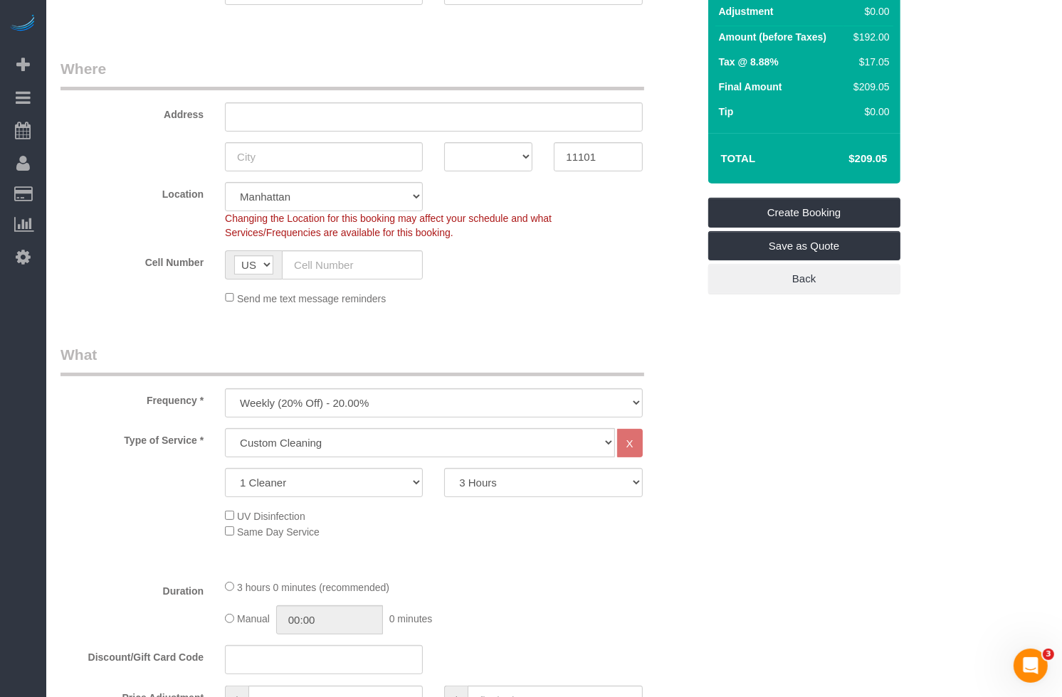
scroll to position [176, 0]
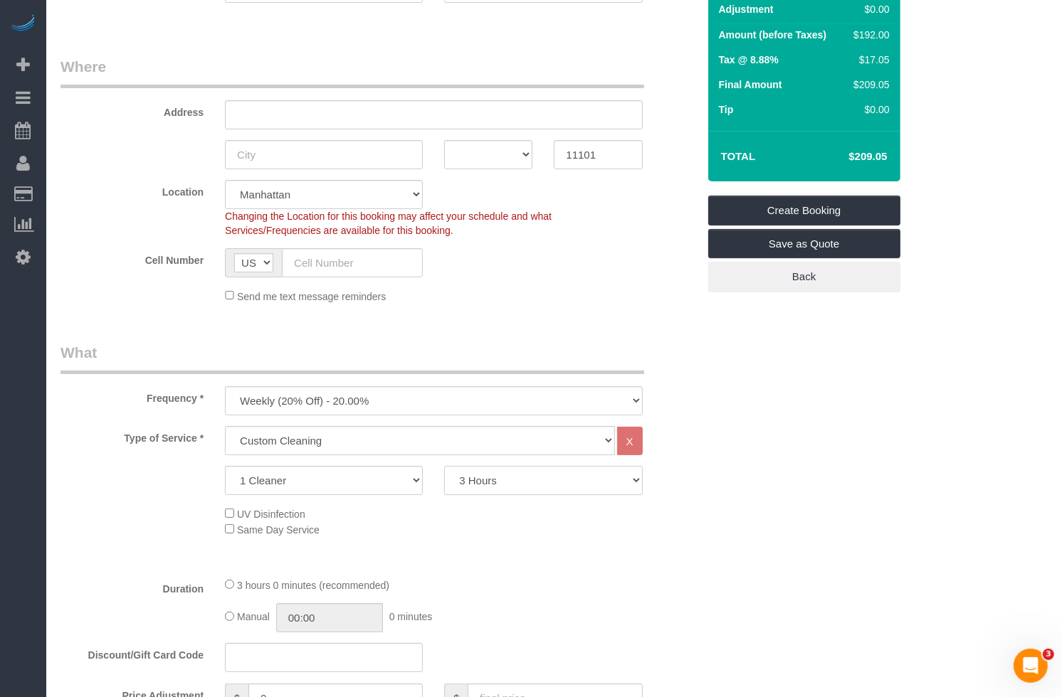
click at [507, 474] on select "2 Hours 2.5 Hours 3 Hours 3.5 Hours 4 Hours 4.5 Hours 5 Hours 5.5 Hours 6 Hours…" at bounding box center [543, 480] width 198 height 29
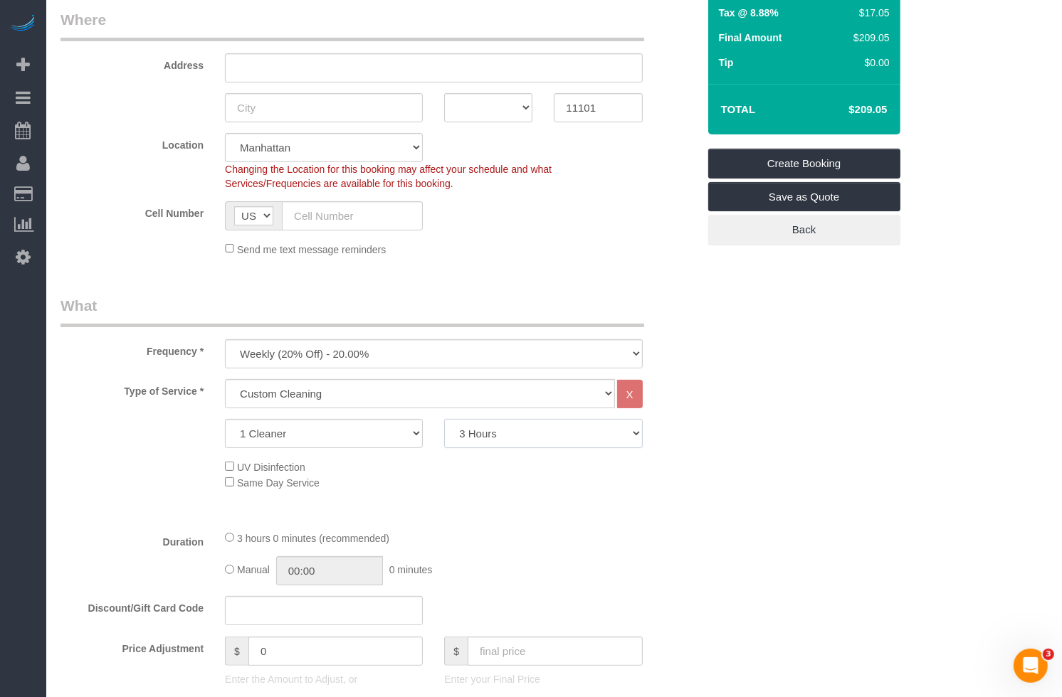
scroll to position [276, 0]
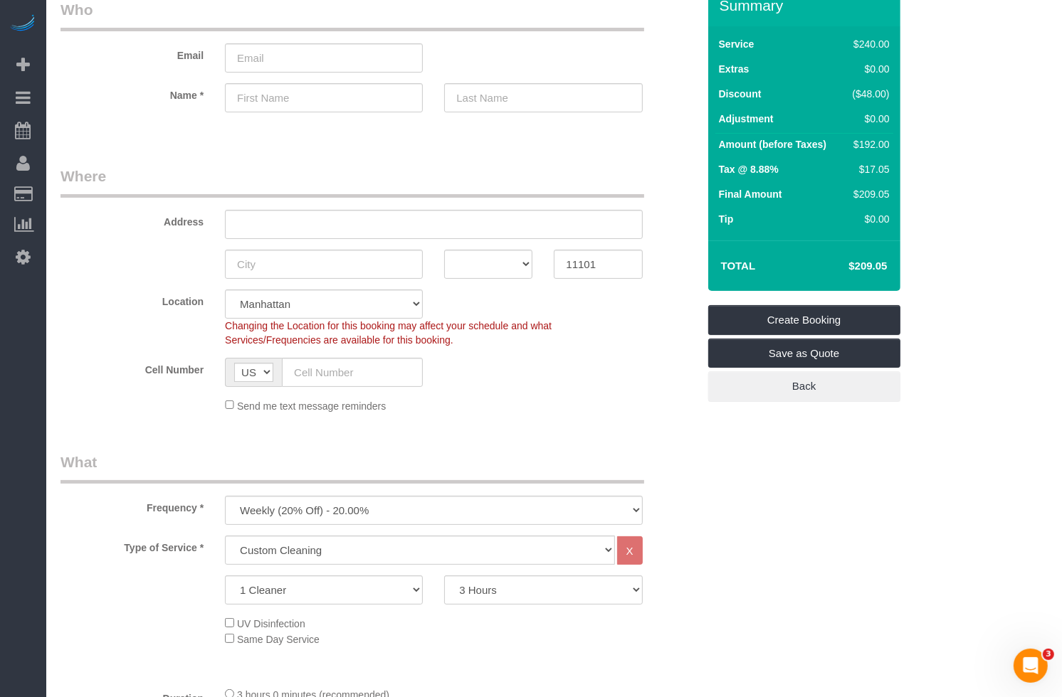
scroll to position [0, 0]
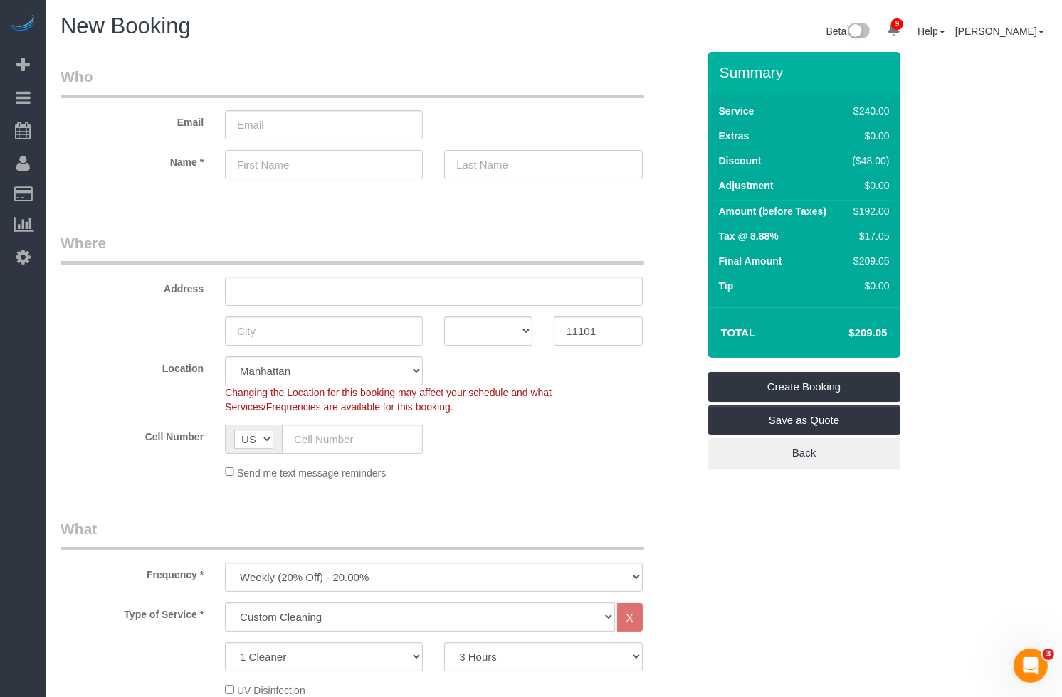
click at [282, 162] on input "text" at bounding box center [324, 164] width 198 height 29
type input "[PERSON_NAME]"
click at [538, 171] on input "text" at bounding box center [543, 164] width 198 height 29
type input "[PERSON_NAME]"
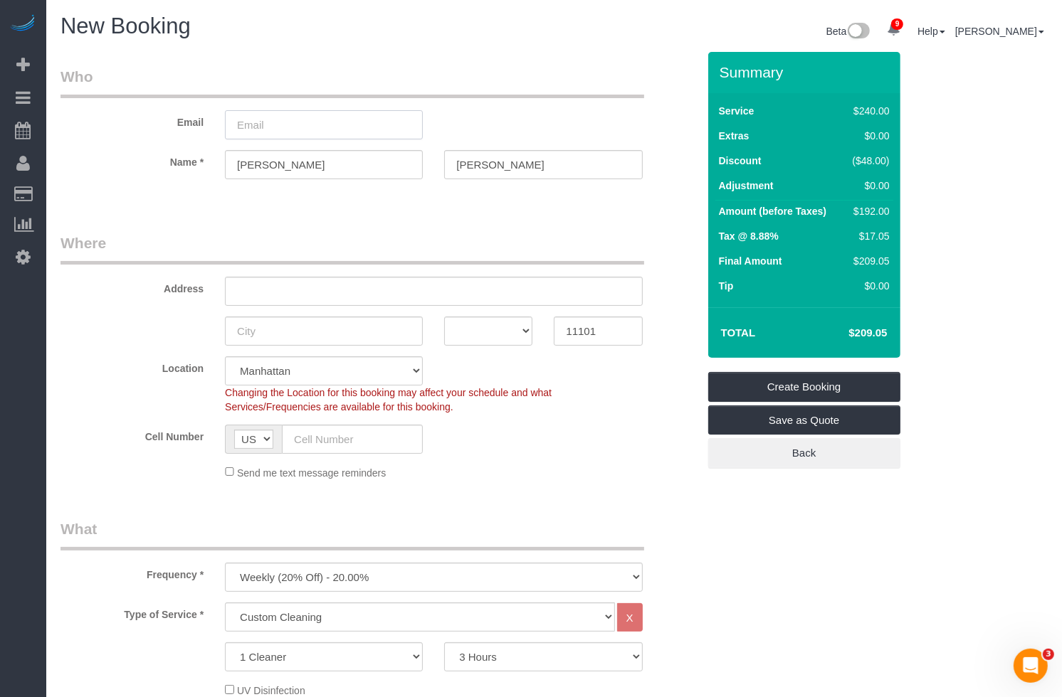
click at [233, 119] on input "email" at bounding box center [324, 124] width 198 height 29
type input "[PERSON_NAME][EMAIL_ADDRESS][DOMAIN_NAME]"
click at [169, 273] on div "Address" at bounding box center [379, 269] width 658 height 73
select select "spot178"
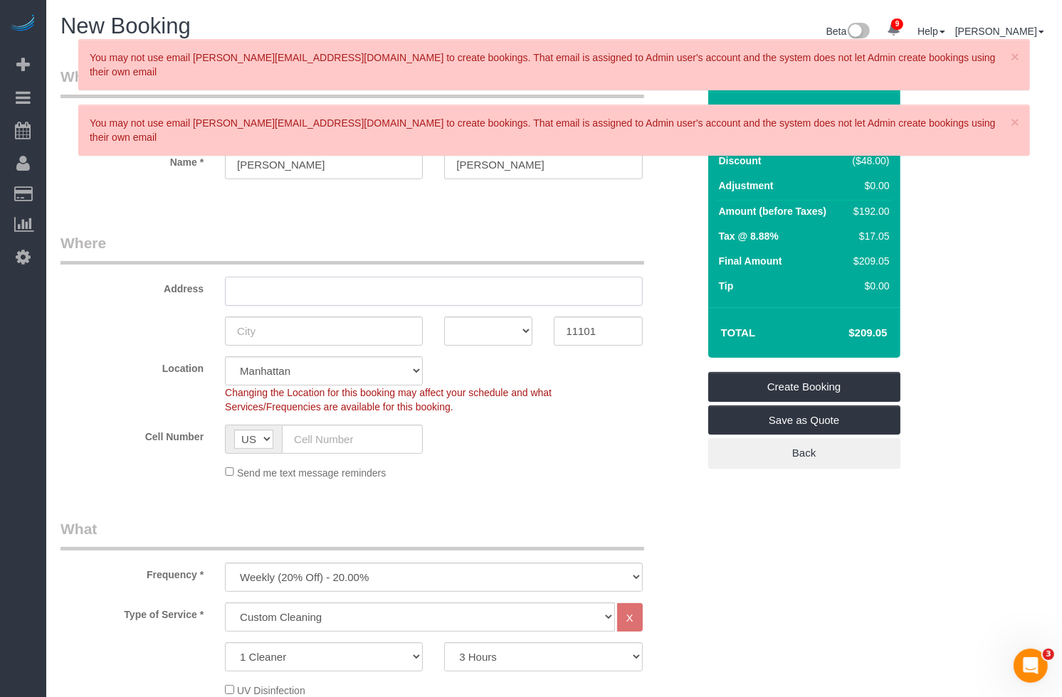
click at [316, 294] on input "text" at bounding box center [433, 291] width 417 height 29
drag, startPoint x: 370, startPoint y: 293, endPoint x: 315, endPoint y: 292, distance: 54.8
click at [315, 292] on input "[STREET_ADDRESS]" at bounding box center [433, 291] width 417 height 29
type input "[STREET_ADDRESS]"
click at [305, 329] on input "text" at bounding box center [324, 331] width 198 height 29
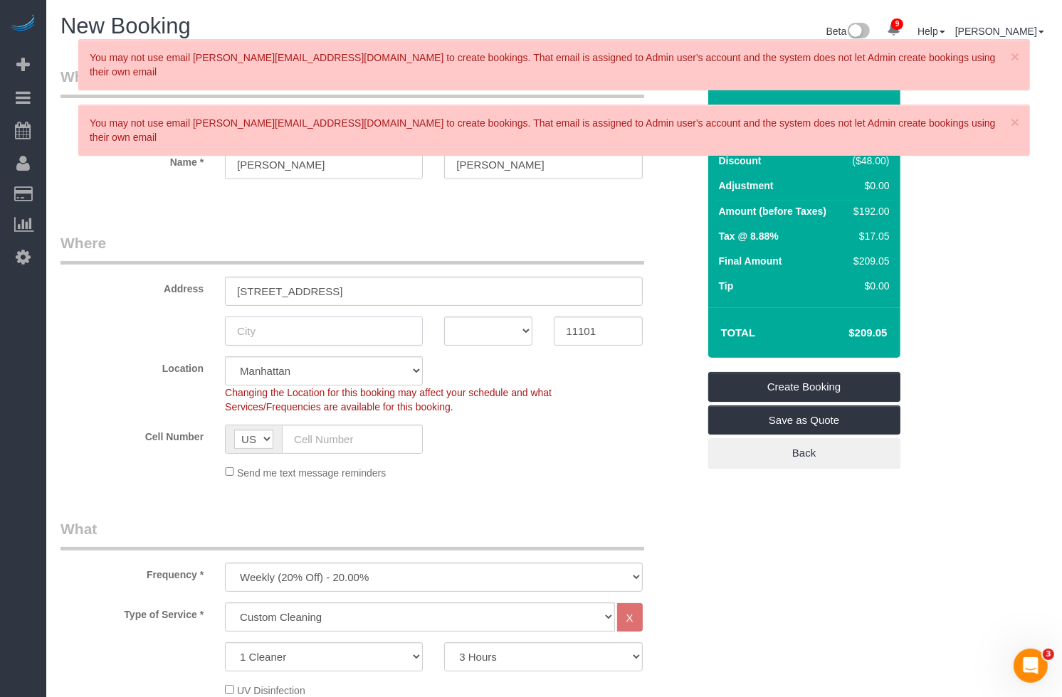
paste input "[GEOGRAPHIC_DATA]"
type input "[GEOGRAPHIC_DATA]"
select select "7"
select select "spot236"
type input "[GEOGRAPHIC_DATA]"
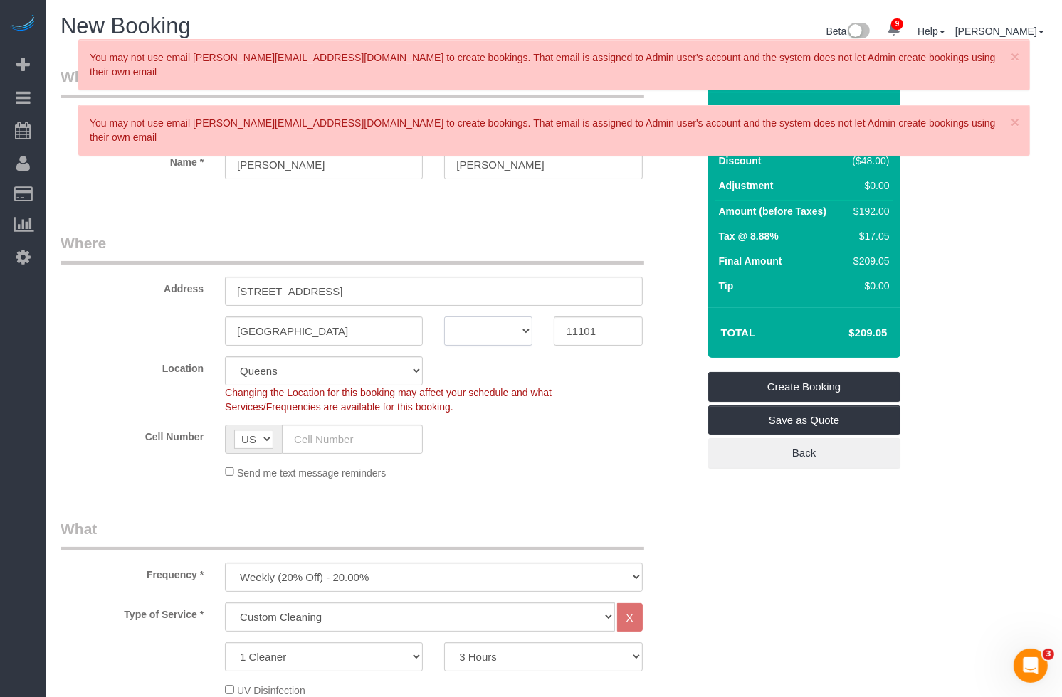
click at [485, 336] on select "AK AL AR AZ CA CO CT DC DE [GEOGRAPHIC_DATA] [GEOGRAPHIC_DATA] HI IA ID IL IN K…" at bounding box center [488, 331] width 88 height 29
select select "object:4159"
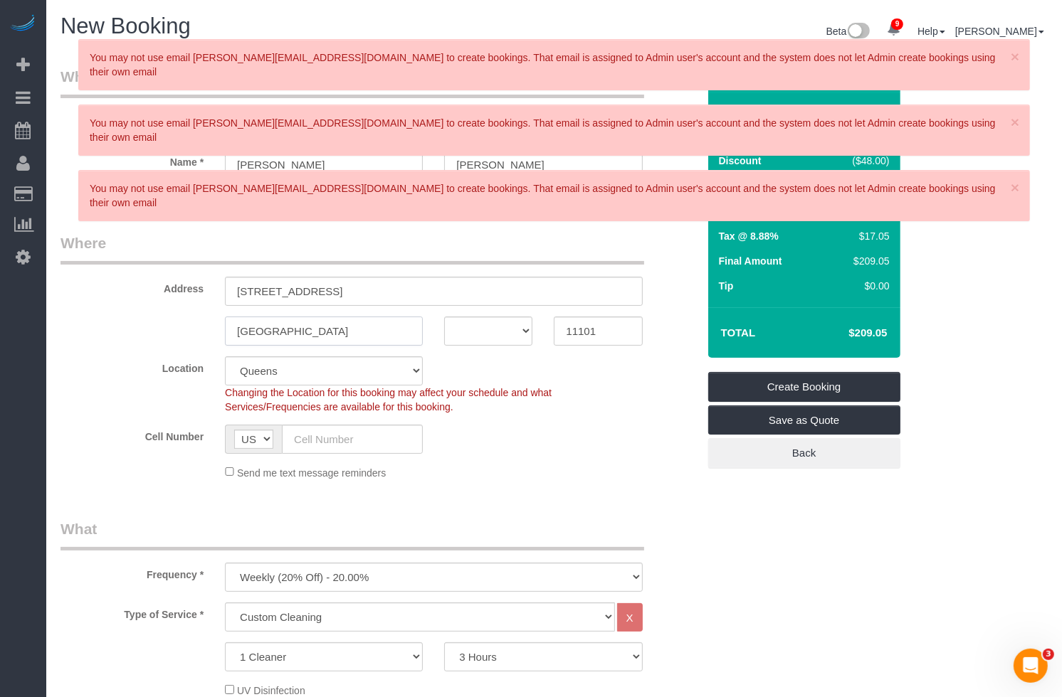
click at [319, 330] on input "[GEOGRAPHIC_DATA]" at bounding box center [324, 331] width 198 height 29
drag, startPoint x: 327, startPoint y: 329, endPoint x: 178, endPoint y: 329, distance: 148.7
click at [178, 329] on div "[GEOGRAPHIC_DATA] AK AL AR AZ CA CO CT DC DE [GEOGRAPHIC_DATA] [GEOGRAPHIC_DATA…" at bounding box center [379, 331] width 658 height 29
click at [354, 290] on input "[STREET_ADDRESS]" at bounding box center [433, 291] width 417 height 29
paste input "[GEOGRAPHIC_DATA]"
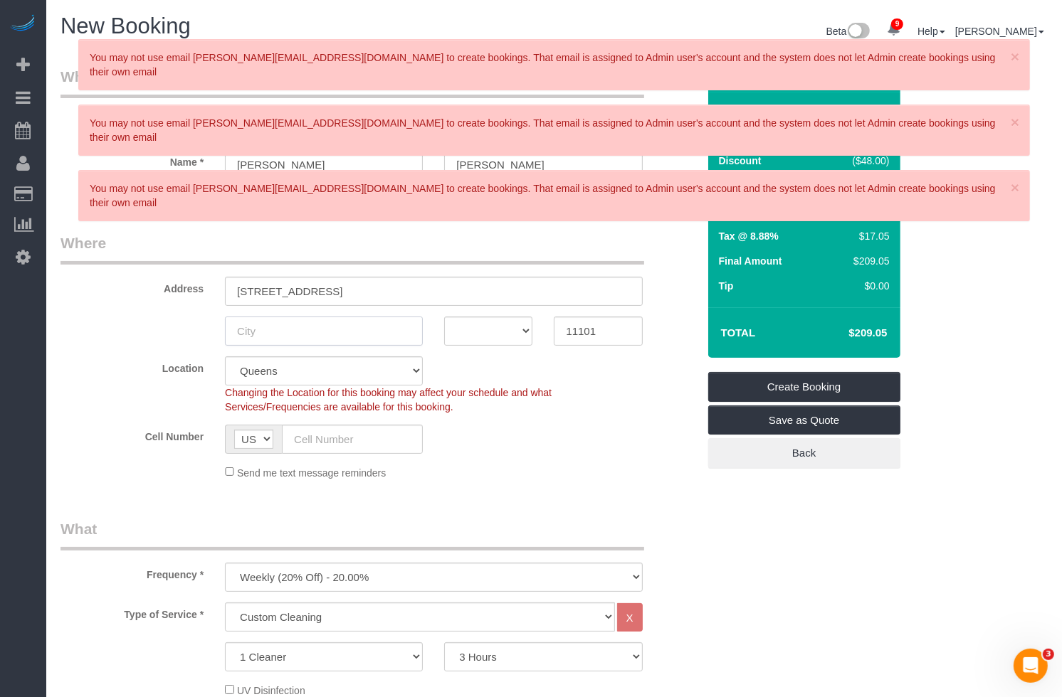
click at [275, 328] on input "text" at bounding box center [324, 331] width 198 height 29
click at [467, 328] on select "AK AL AR AZ CA CO CT DC DE [GEOGRAPHIC_DATA] [GEOGRAPHIC_DATA] HI IA ID IL IN K…" at bounding box center [488, 331] width 88 height 29
click at [272, 326] on input "text" at bounding box center [324, 331] width 198 height 29
drag, startPoint x: 381, startPoint y: 297, endPoint x: 315, endPoint y: 292, distance: 65.6
click at [315, 292] on input "[STREET_ADDRESS]" at bounding box center [433, 291] width 417 height 29
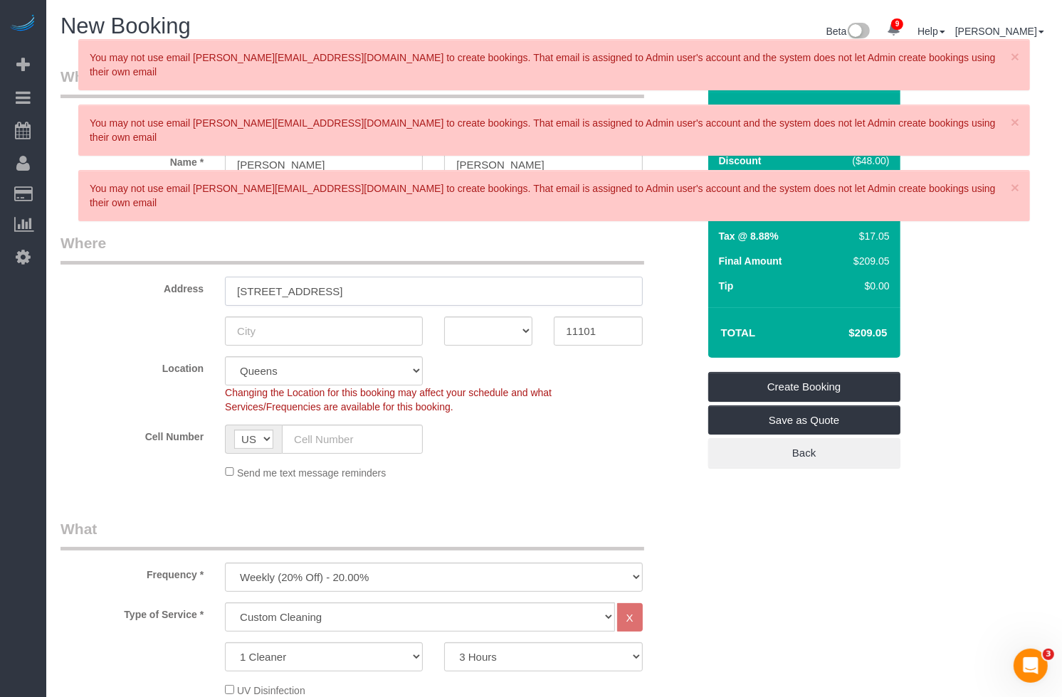
type input "[STREET_ADDRESS]"
click at [294, 335] on input "text" at bounding box center [324, 331] width 198 height 29
paste input "[GEOGRAPHIC_DATA]"
click at [472, 329] on select "AK AL AR AZ CA CO CT DC DE [GEOGRAPHIC_DATA] [GEOGRAPHIC_DATA] HI IA ID IL IN K…" at bounding box center [488, 331] width 88 height 29
click at [321, 330] on input "[GEOGRAPHIC_DATA]" at bounding box center [324, 331] width 198 height 29
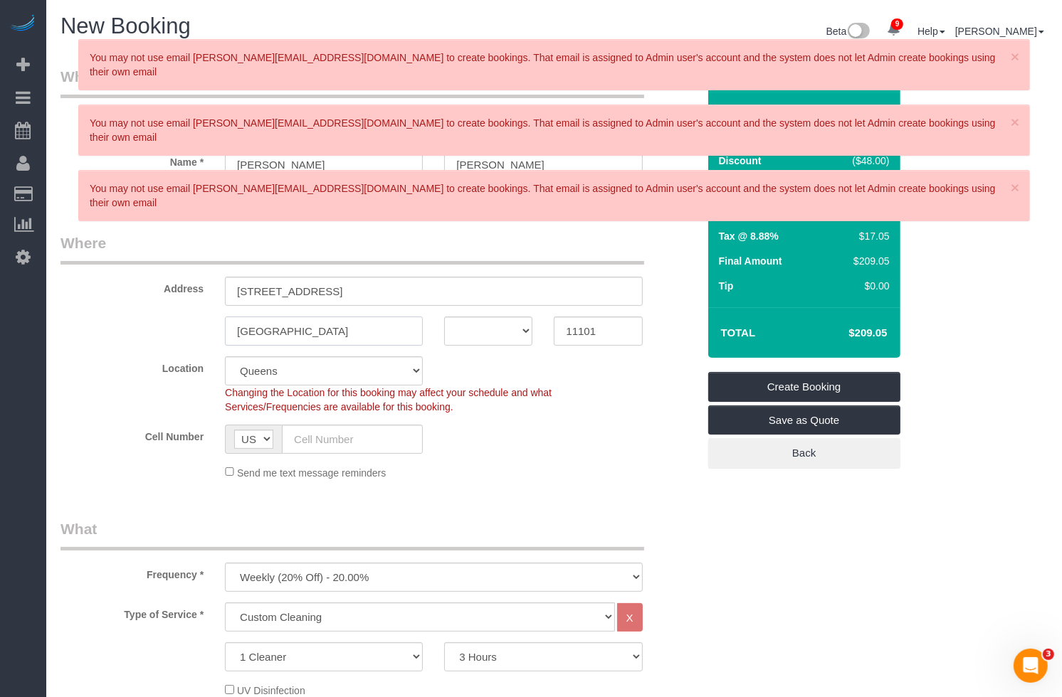
type input "[GEOGRAPHIC_DATA]"
click at [475, 340] on select "AK AL AR AZ CA CO CT DC DE [GEOGRAPHIC_DATA] [GEOGRAPHIC_DATA] HI IA ID IL IN K…" at bounding box center [488, 331] width 88 height 29
select select "NY"
click at [444, 317] on select "AK AL AR AZ CA CO CT DC DE [GEOGRAPHIC_DATA] [GEOGRAPHIC_DATA] HI IA ID IL IN K…" at bounding box center [488, 331] width 88 height 29
click at [561, 446] on div "Cell Number AF AL DZ AD AO AI AQ AG AR AM AW AU AT AZ BS BH BD BB BY BE BZ BJ B…" at bounding box center [379, 439] width 658 height 29
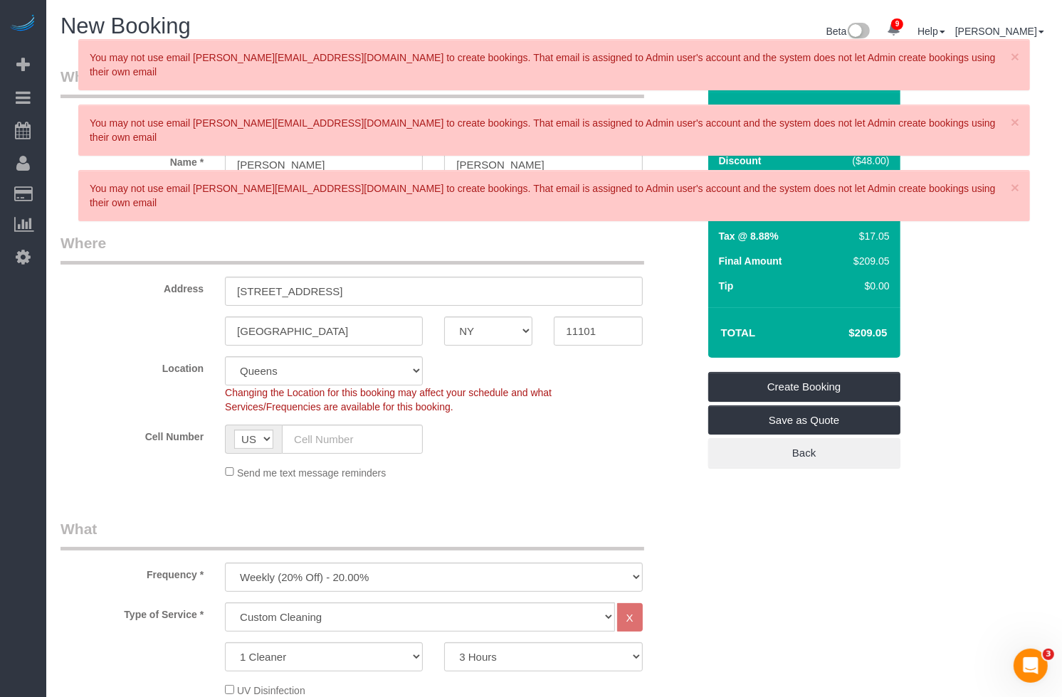
drag, startPoint x: 283, startPoint y: 131, endPoint x: 302, endPoint y: 127, distance: 19.5
click at [284, 131] on div "× You may not use email [PERSON_NAME][EMAIL_ADDRESS][DOMAIN_NAME] to create boo…" at bounding box center [554, 137] width 1008 height 196
click at [311, 127] on div "× You may not use email [PERSON_NAME][EMAIL_ADDRESS][DOMAIN_NAME] to create boo…" at bounding box center [553, 130] width 951 height 51
click at [1005, 170] on div "× You may not use email [PERSON_NAME][EMAIL_ADDRESS][DOMAIN_NAME] to create boo…" at bounding box center [553, 195] width 951 height 51
click at [1014, 179] on span "×" at bounding box center [1014, 187] width 9 height 16
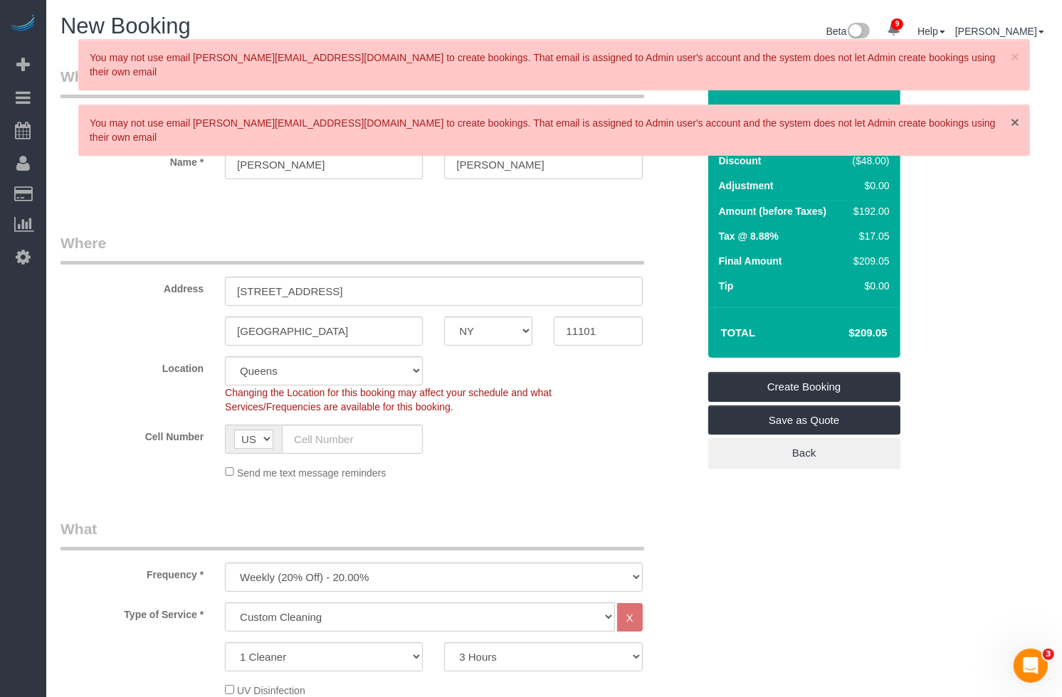
click at [1017, 114] on span "×" at bounding box center [1014, 122] width 9 height 16
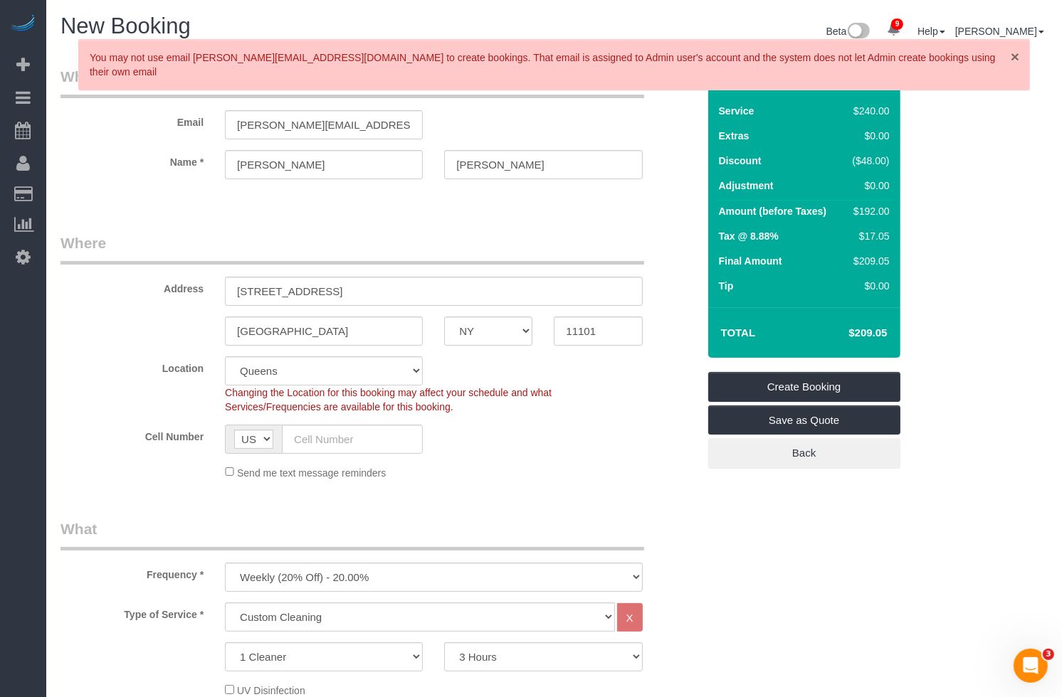
click at [1018, 56] on span "×" at bounding box center [1014, 56] width 9 height 16
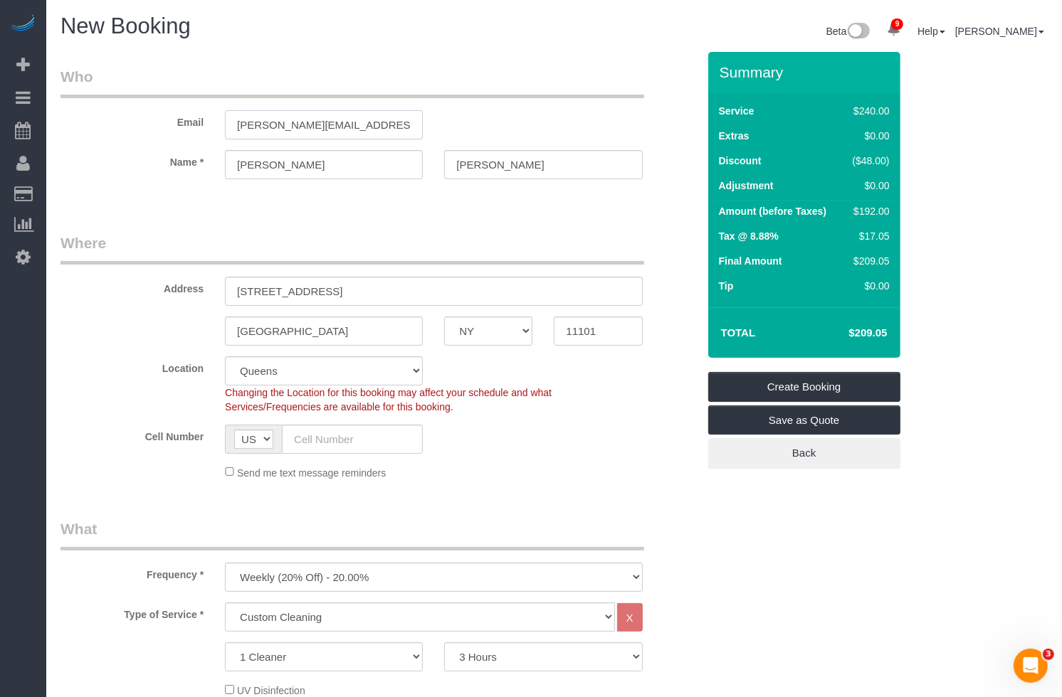
click at [327, 127] on input "[PERSON_NAME][EMAIL_ADDRESS][DOMAIN_NAME]" at bounding box center [324, 124] width 198 height 29
drag, startPoint x: 342, startPoint y: 125, endPoint x: 292, endPoint y: 130, distance: 50.1
click at [292, 130] on input "[PERSON_NAME][EMAIL_ADDRESS][DOMAIN_NAME]" at bounding box center [324, 124] width 198 height 29
type input "[PERSON_NAME][EMAIL_ADDRESS][DOMAIN_NAME]"
click at [572, 457] on sui-booking-location "Location [GEOGRAPHIC_DATA] [GEOGRAPHIC_DATA] [GEOGRAPHIC_DATA] [GEOGRAPHIC_DATA…" at bounding box center [378, 418] width 637 height 124
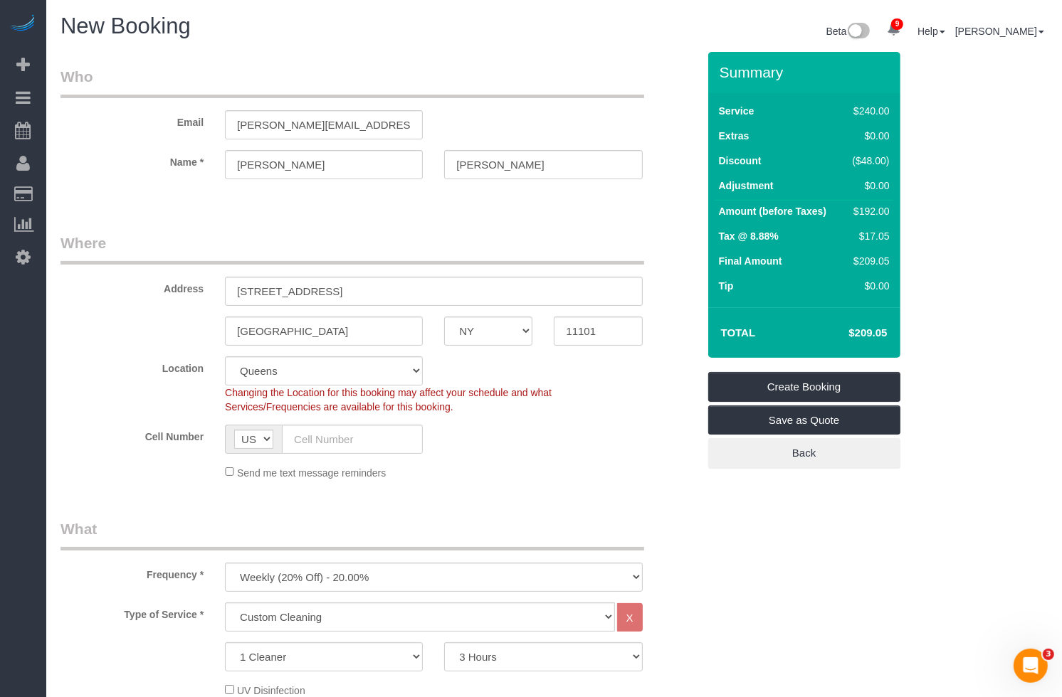
select select "spot291"
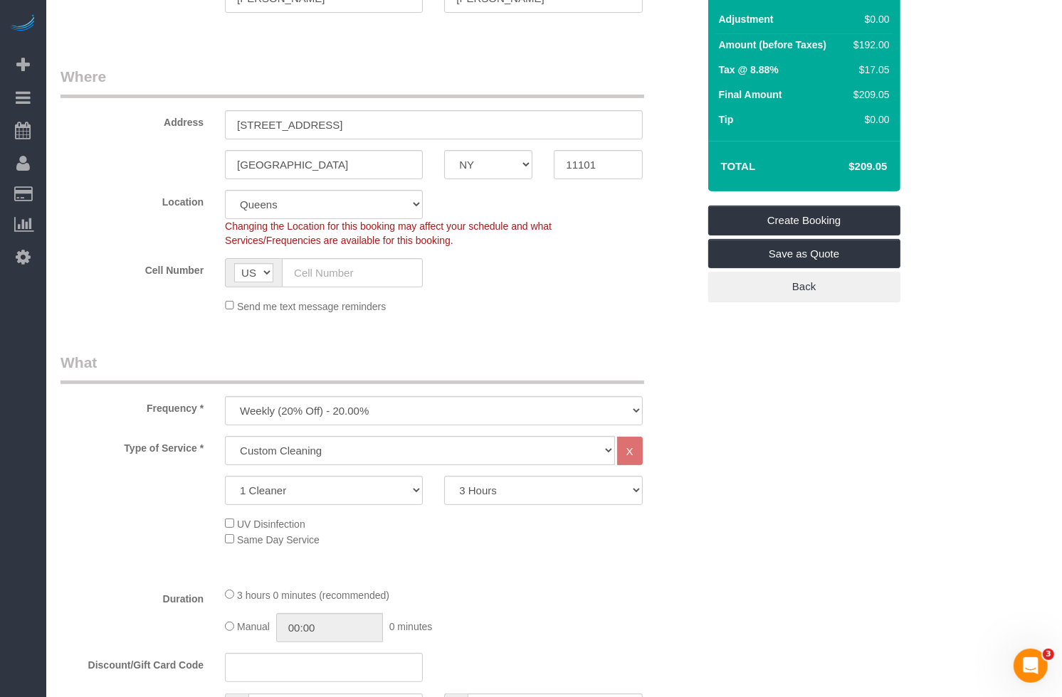
scroll to position [166, 0]
click at [326, 260] on input "text" at bounding box center [352, 273] width 141 height 29
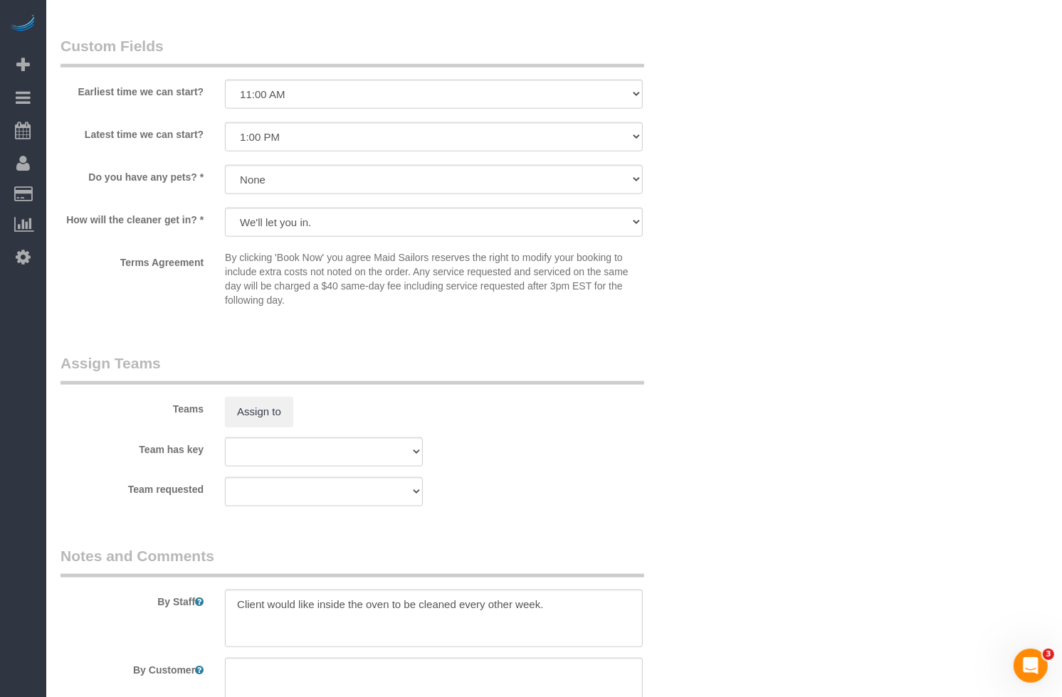
scroll to position [1439, 0]
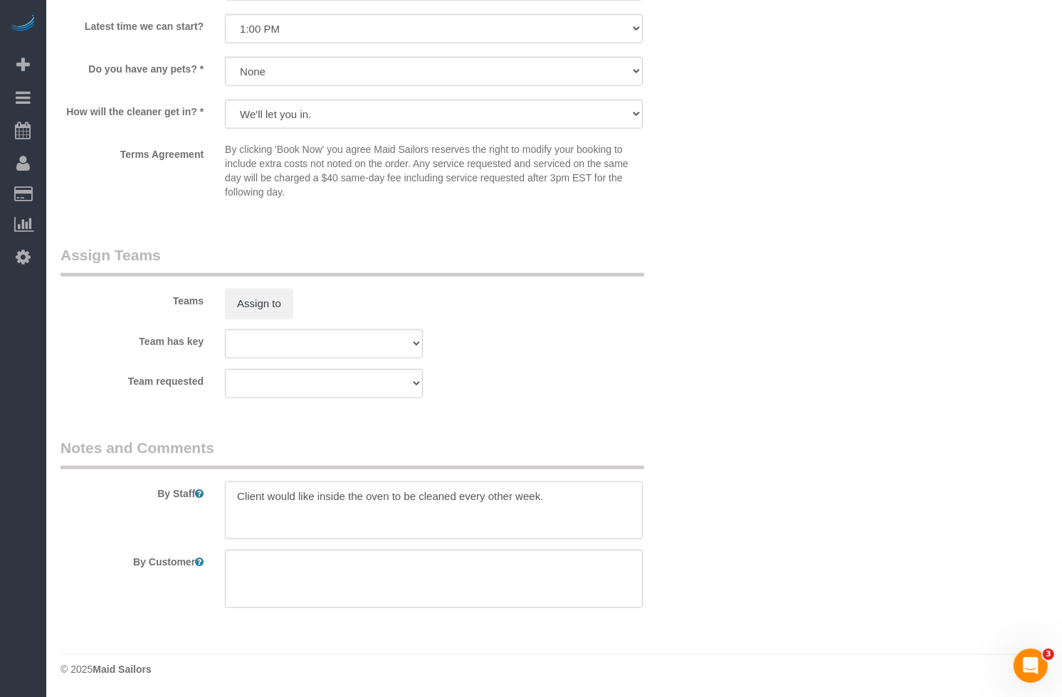
click at [562, 502] on textarea at bounding box center [433, 511] width 417 height 58
drag, startPoint x: 336, startPoint y: 509, endPoint x: 551, endPoint y: 497, distance: 215.2
click at [551, 497] on textarea at bounding box center [433, 511] width 417 height 58
type textarea "Client would like inside the oven to be cleaned every other week."
click at [307, 591] on textarea at bounding box center [433, 579] width 417 height 58
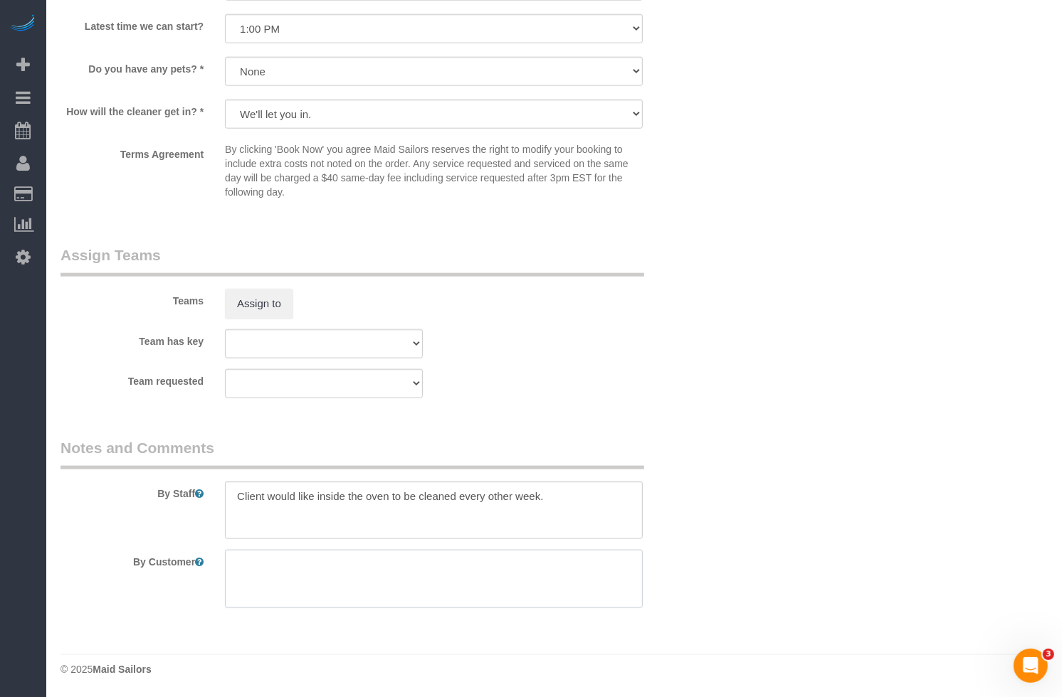
paste textarea "This is a standard cleaning,"
paste textarea "2 bed/1bath"
click at [432, 564] on textarea at bounding box center [433, 579] width 417 height 58
click at [530, 564] on textarea at bounding box center [433, 579] width 417 height 58
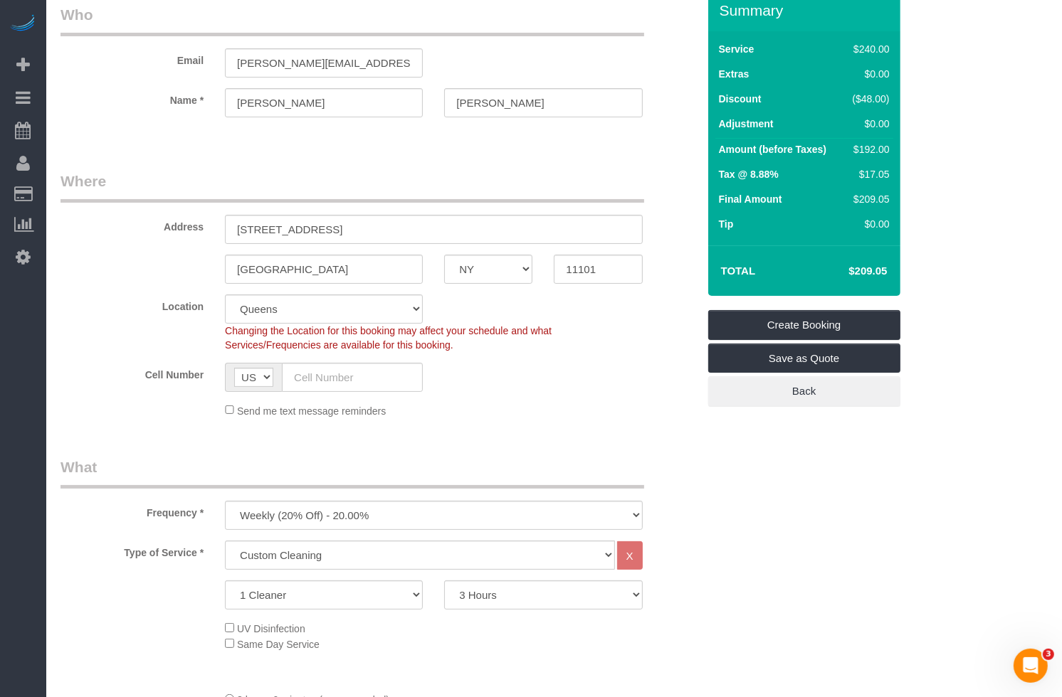
scroll to position [66, 0]
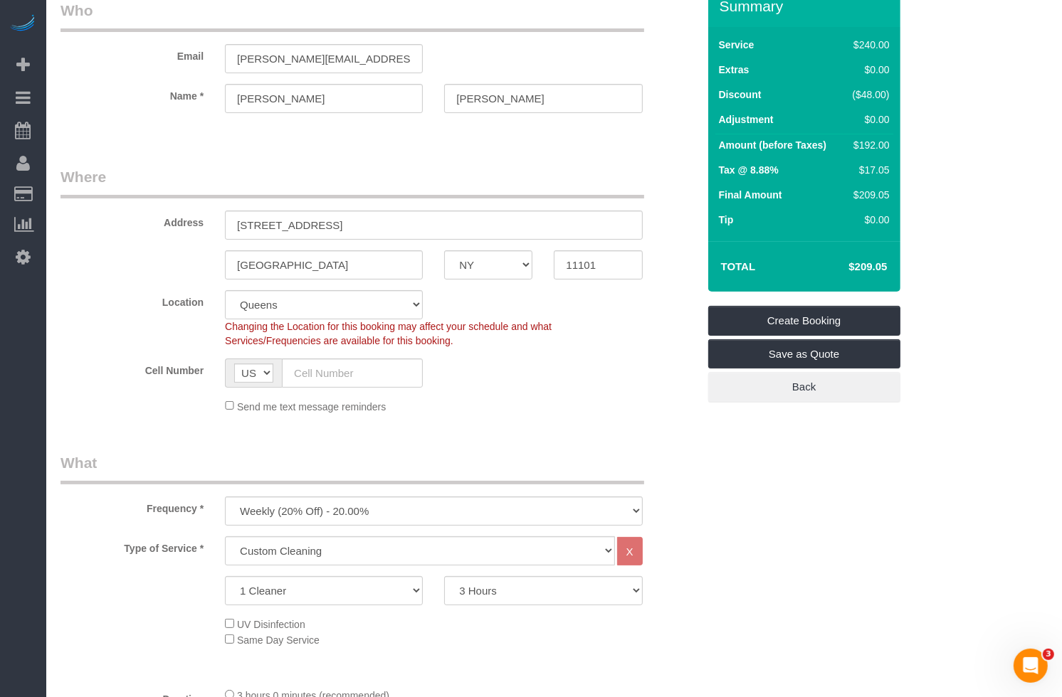
type textarea "This is a standard cleaning, 2 bed/1bath 850 sqft house."
click at [351, 376] on input "text" at bounding box center [352, 373] width 141 height 29
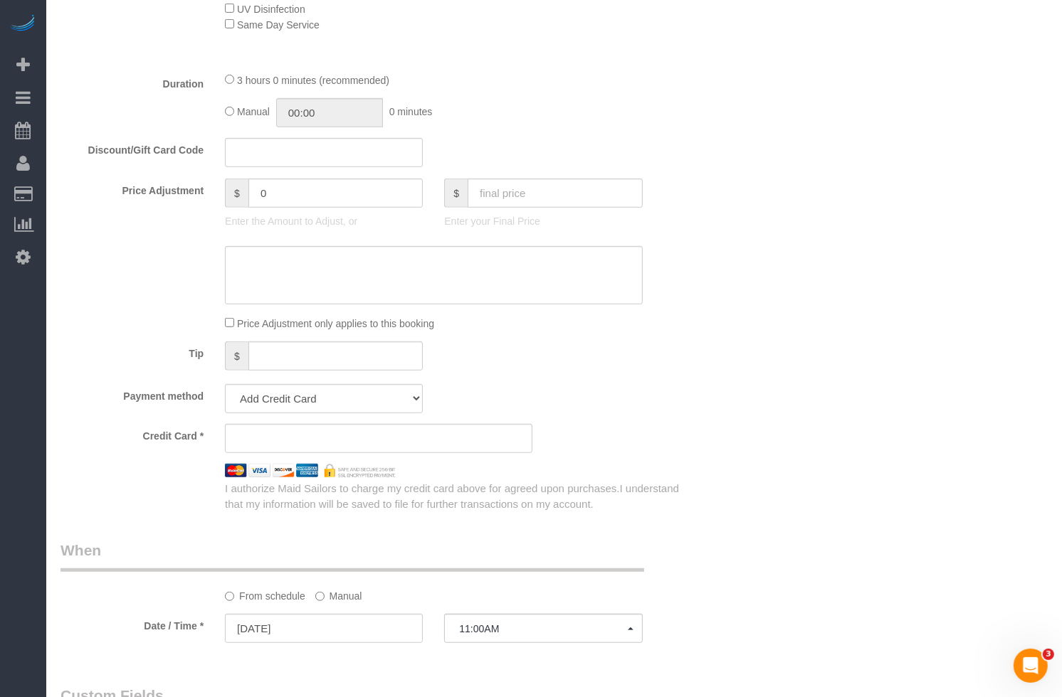
scroll to position [699, 0]
type input "1 23"
